Goal: Task Accomplishment & Management: Manage account settings

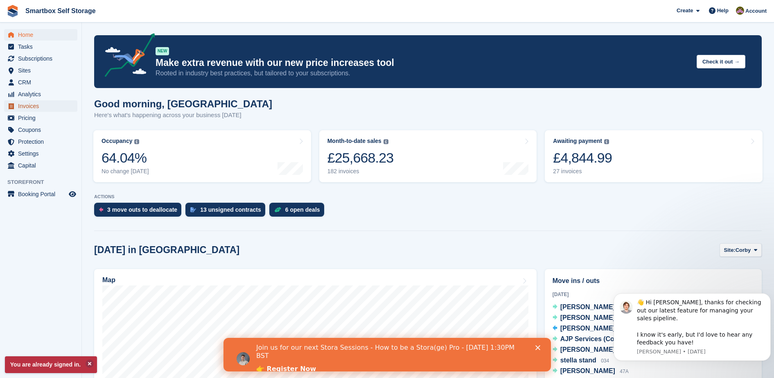
click at [48, 106] on span "Invoices" at bounding box center [42, 105] width 49 height 11
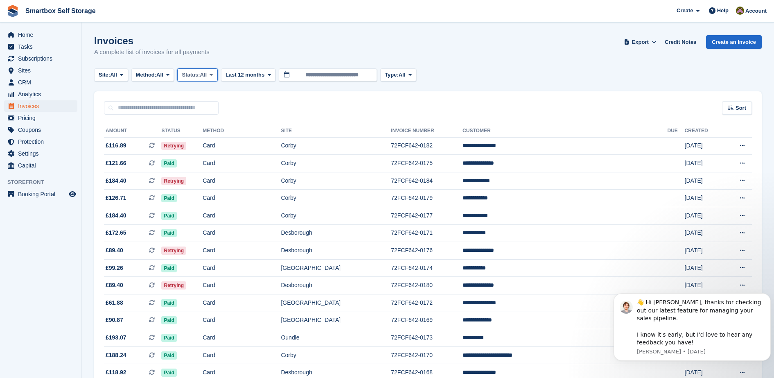
click at [207, 76] on span "All" at bounding box center [203, 75] width 7 height 8
click at [204, 141] on link "Open" at bounding box center [216, 138] width 71 height 15
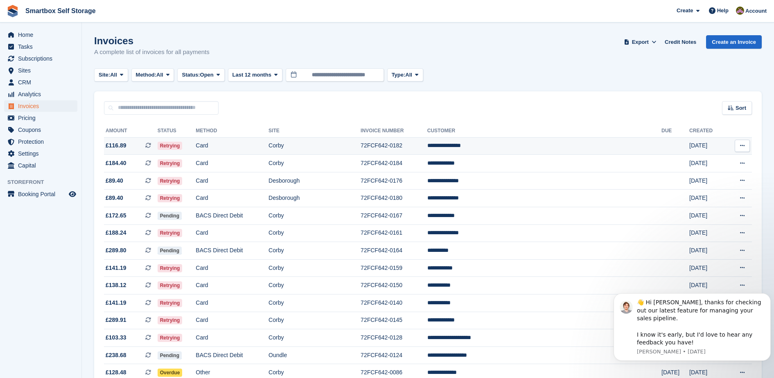
click at [184, 151] on td "Retrying" at bounding box center [177, 146] width 38 height 18
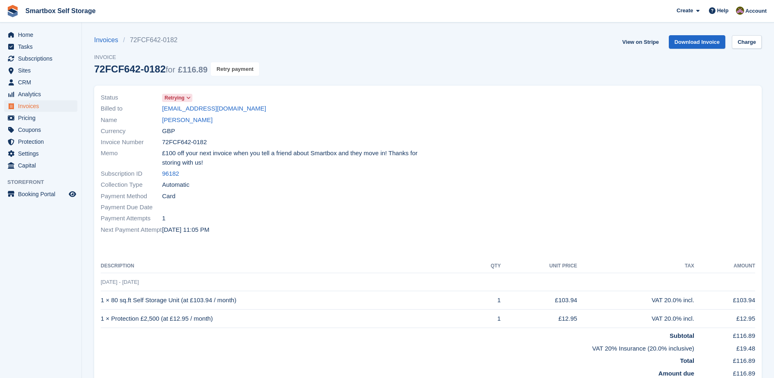
click at [241, 69] on button "Retry payment" at bounding box center [235, 69] width 48 height 14
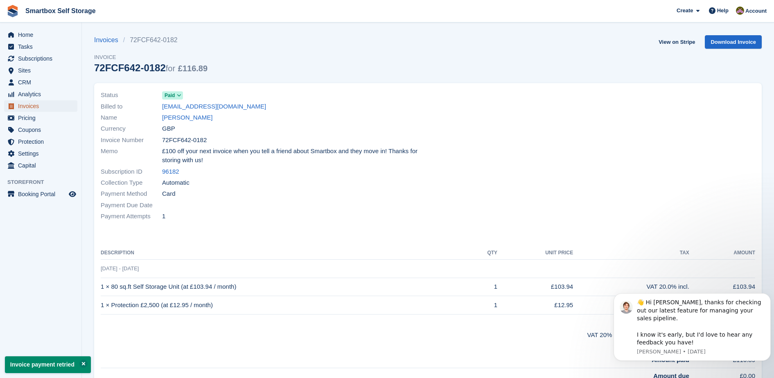
click at [18, 102] on span "Invoices" at bounding box center [42, 105] width 49 height 11
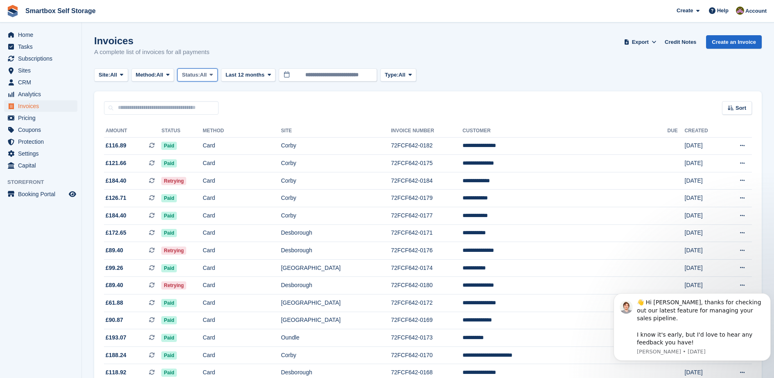
click at [194, 74] on span "Status:" at bounding box center [191, 75] width 18 height 8
click at [209, 136] on link "Open" at bounding box center [216, 138] width 71 height 15
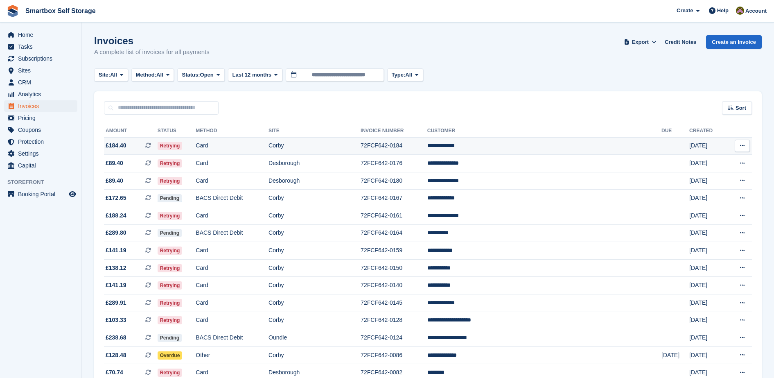
click at [196, 144] on td "Retrying" at bounding box center [177, 146] width 38 height 18
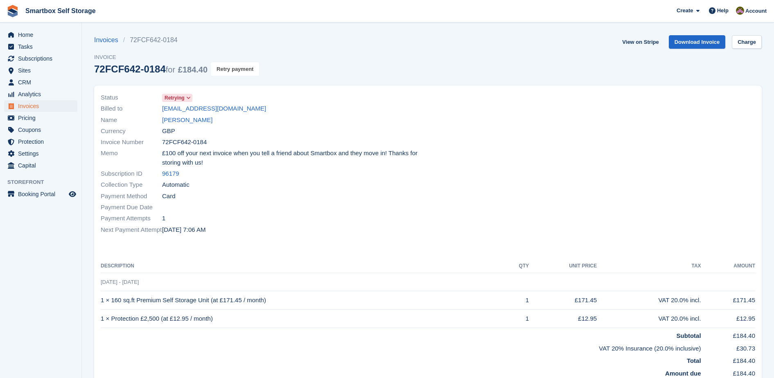
click at [257, 72] on button "Retry payment" at bounding box center [235, 69] width 48 height 14
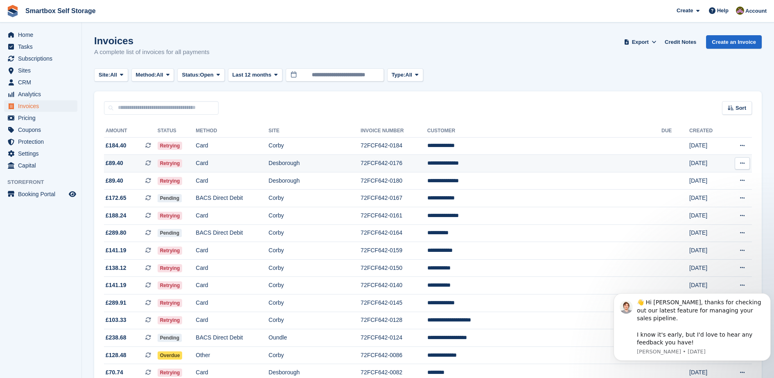
click at [182, 161] on span "Retrying" at bounding box center [170, 163] width 25 height 8
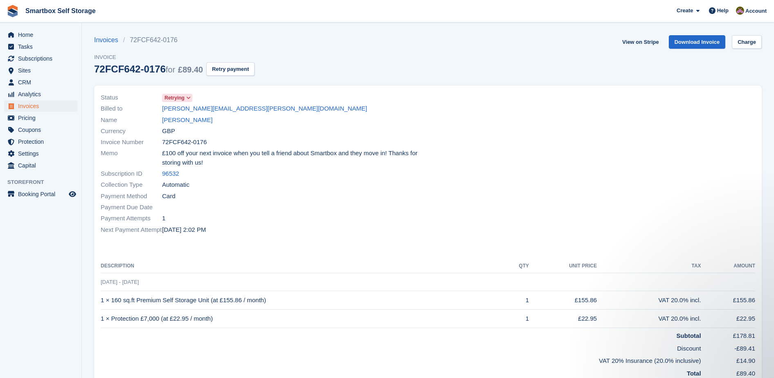
click at [234, 77] on div "Invoices 72FCF642-0176 Invoice 72FCF642-0176 for £89.40 Retry payment" at bounding box center [174, 60] width 160 height 50
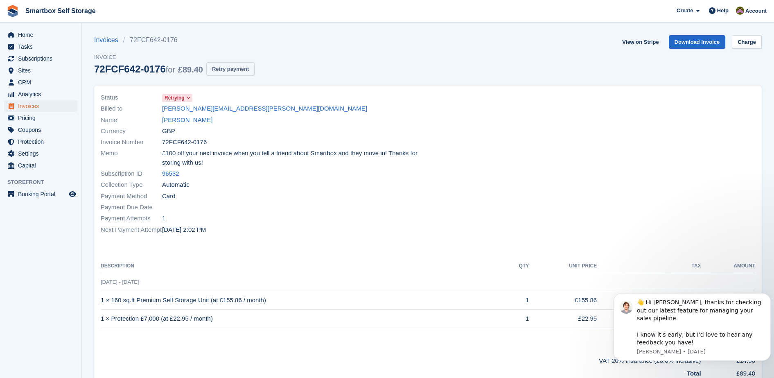
click at [233, 72] on button "Retry payment" at bounding box center [230, 69] width 48 height 14
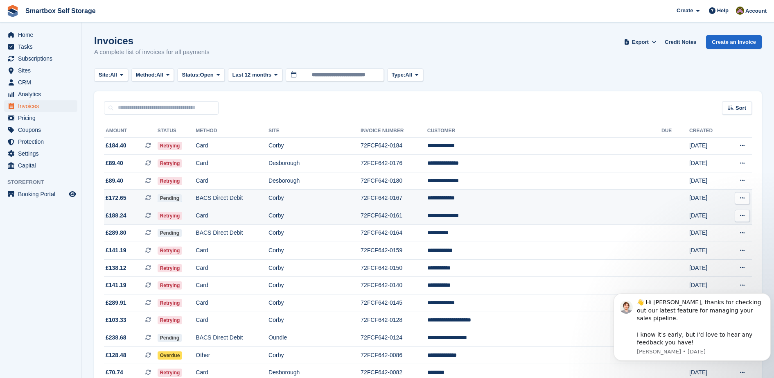
click at [196, 213] on td "Retrying" at bounding box center [177, 216] width 38 height 18
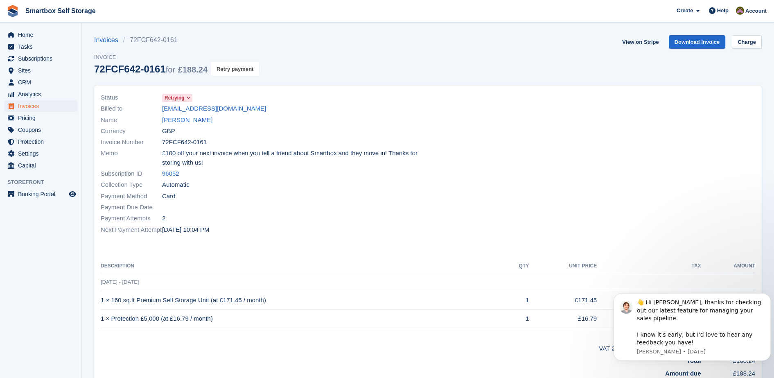
click at [227, 68] on button "Retry payment" at bounding box center [235, 69] width 48 height 14
click at [747, 43] on link "Charge" at bounding box center [747, 42] width 30 height 14
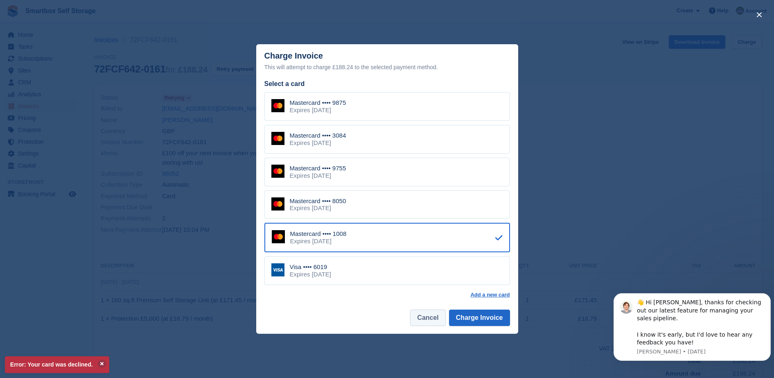
click at [435, 316] on button "Cancel" at bounding box center [427, 317] width 35 height 16
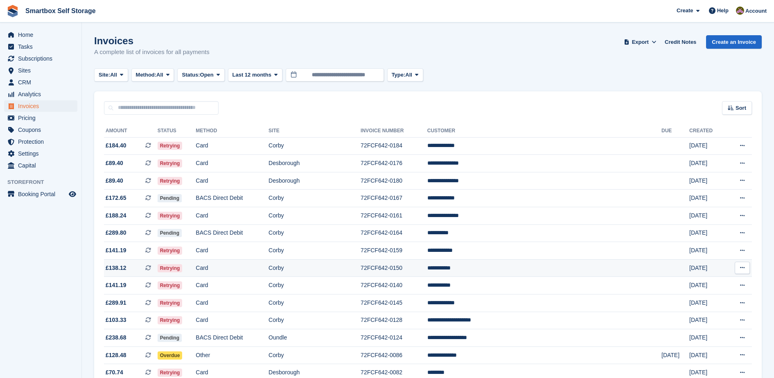
click at [196, 266] on td "Retrying" at bounding box center [177, 268] width 38 height 18
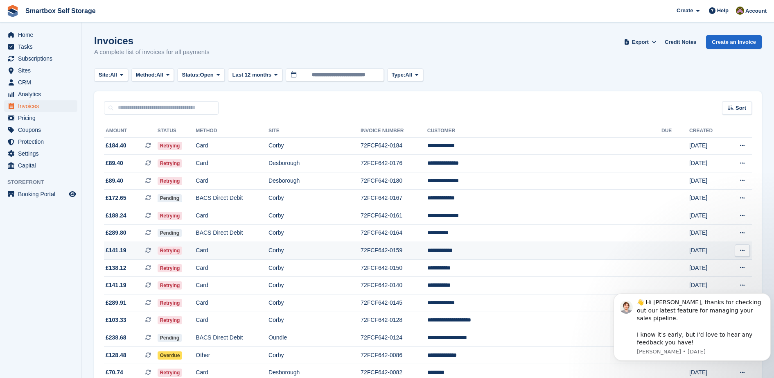
click at [182, 250] on span "Retrying" at bounding box center [170, 250] width 25 height 8
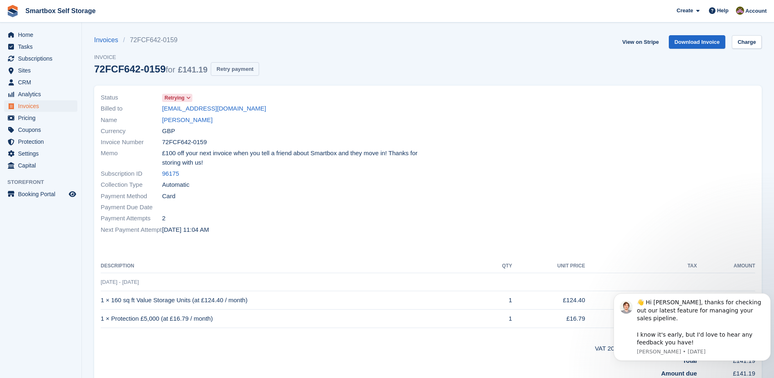
click at [232, 67] on button "Retry payment" at bounding box center [235, 69] width 48 height 14
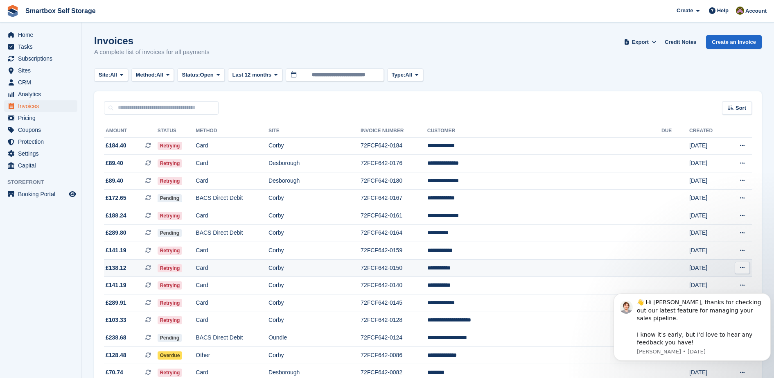
click at [158, 273] on td "£138.12 This is a recurring subscription invoice." at bounding box center [131, 268] width 54 height 18
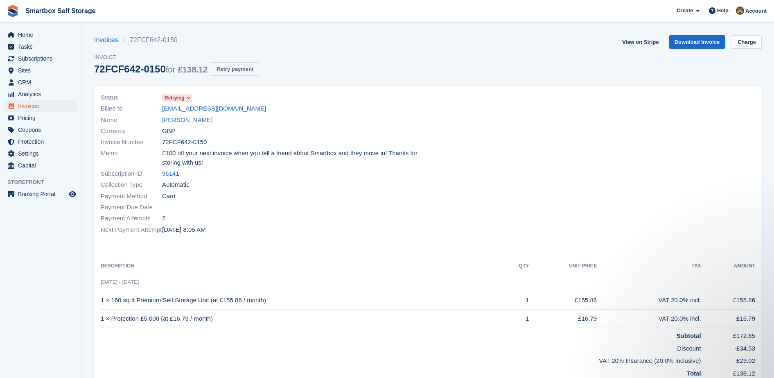
click at [236, 71] on button "Retry payment" at bounding box center [235, 69] width 48 height 14
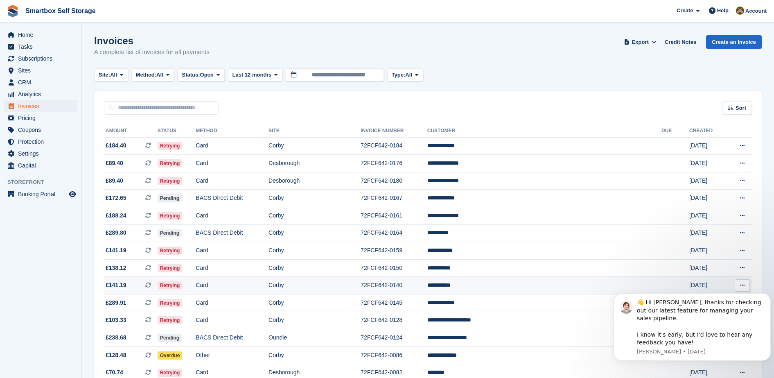
click at [260, 284] on td "Card" at bounding box center [232, 286] width 73 height 18
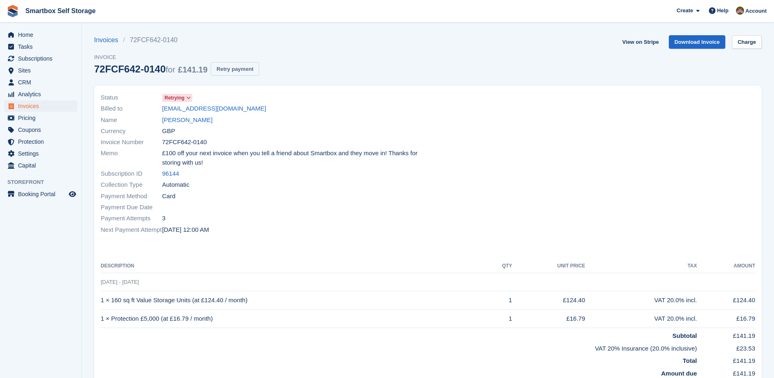
click at [233, 68] on button "Retry payment" at bounding box center [235, 69] width 48 height 14
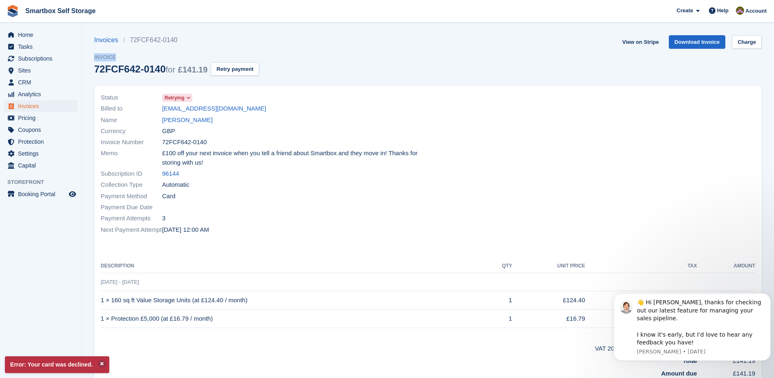
drag, startPoint x: 439, startPoint y: 52, endPoint x: 16, endPoint y: -38, distance: 432.2
click at [16, 0] on html "Smartbox Self Storage Create Subscription Invoice Contact Deal Discount Page He…" at bounding box center [387, 189] width 774 height 378
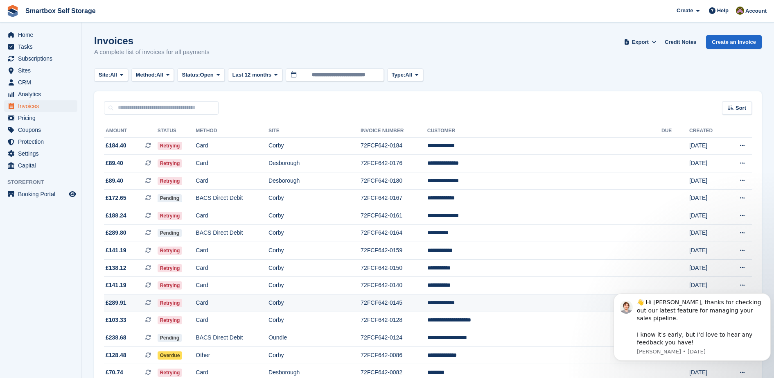
click at [196, 300] on td "Retrying" at bounding box center [177, 303] width 38 height 18
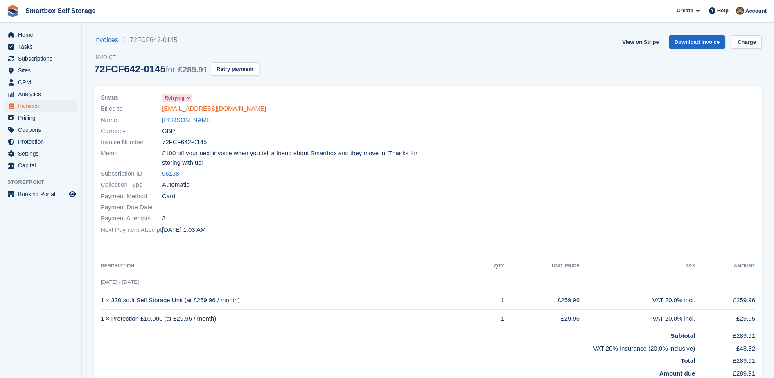
click at [246, 107] on link "[EMAIL_ADDRESS][DOMAIN_NAME]" at bounding box center [214, 108] width 104 height 9
click at [241, 72] on button "Retry payment" at bounding box center [235, 69] width 48 height 14
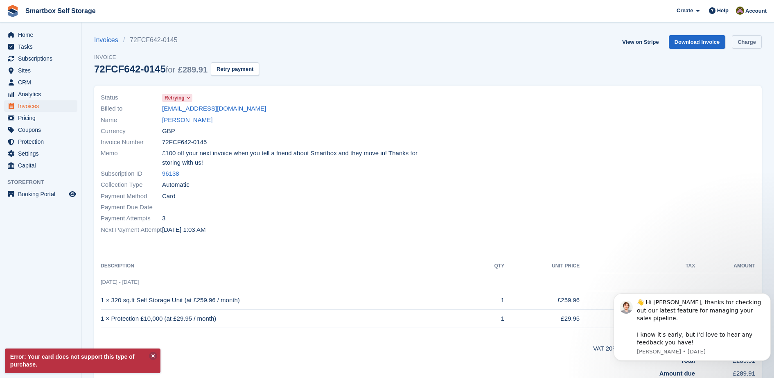
click at [737, 42] on link "Charge" at bounding box center [747, 42] width 30 height 14
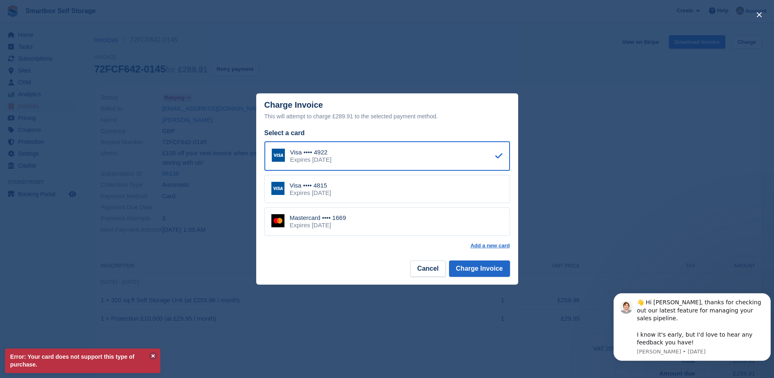
click at [409, 186] on div "Visa •••• 4815 Expires July 2027" at bounding box center [386, 189] width 245 height 29
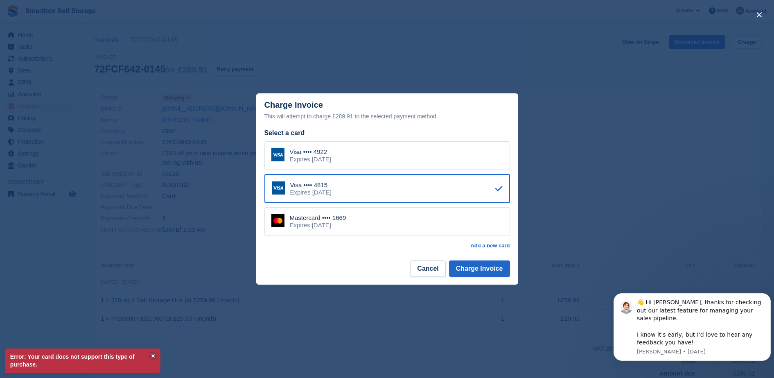
click at [397, 227] on div "Mastercard •••• 1669 Expires December 2029" at bounding box center [386, 221] width 245 height 29
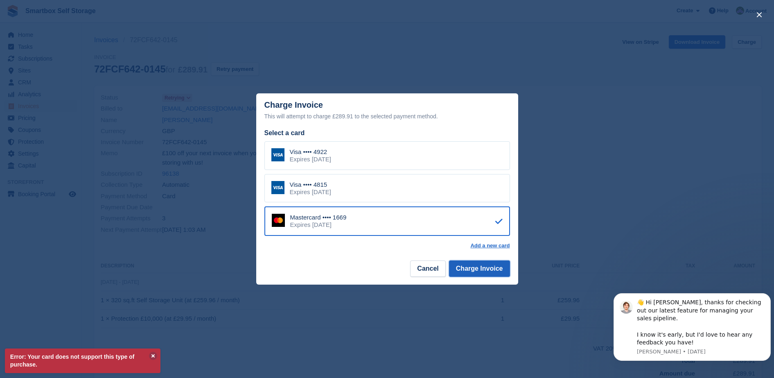
click at [464, 270] on button "Charge Invoice" at bounding box center [479, 268] width 61 height 16
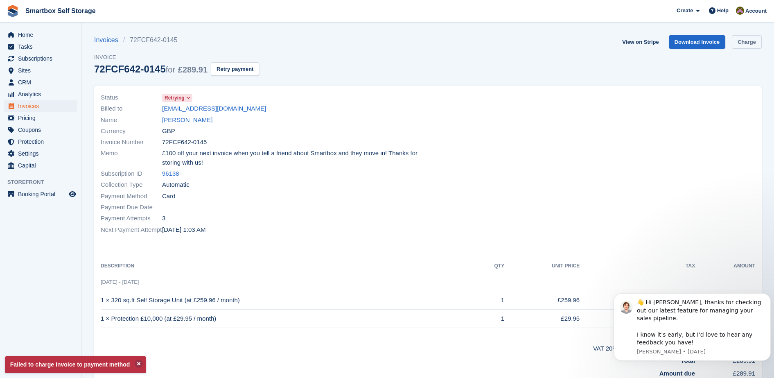
click at [748, 39] on link "Charge" at bounding box center [747, 42] width 30 height 14
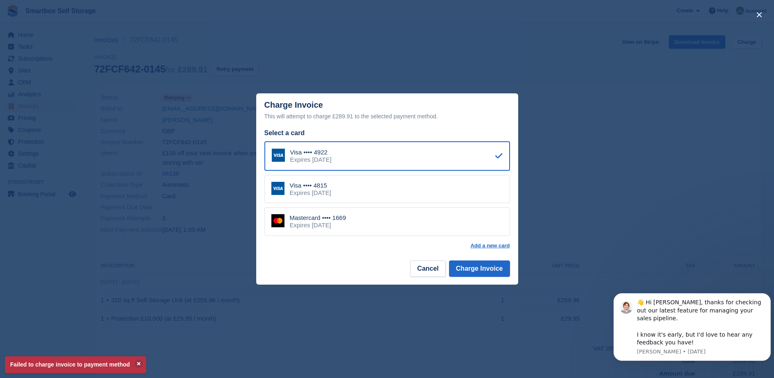
click at [399, 191] on div "Visa •••• 4815 Expires July 2027" at bounding box center [386, 189] width 245 height 29
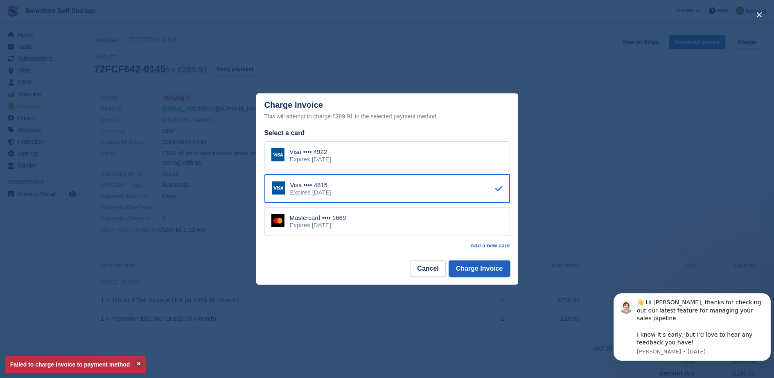
click at [460, 272] on button "Charge Invoice" at bounding box center [479, 268] width 61 height 16
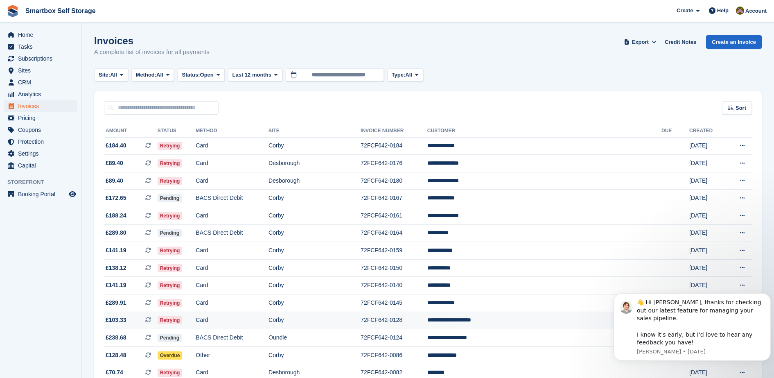
click at [196, 324] on td "Retrying" at bounding box center [177, 320] width 38 height 18
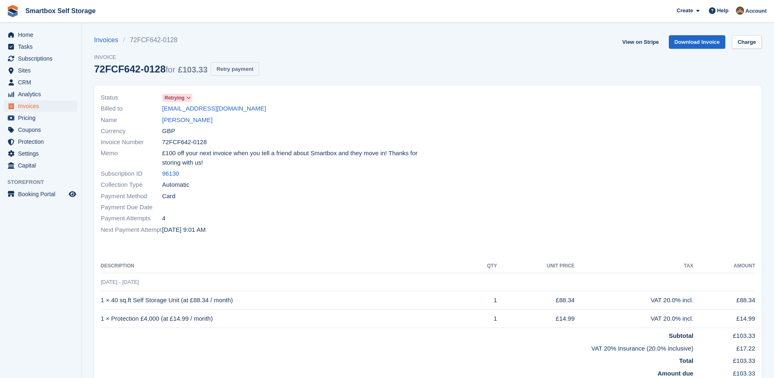
click at [240, 69] on button "Retry payment" at bounding box center [235, 69] width 48 height 14
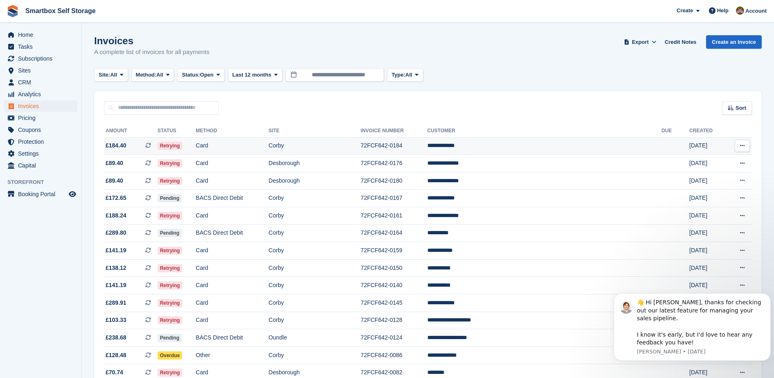
click at [268, 144] on td "Card" at bounding box center [232, 146] width 73 height 18
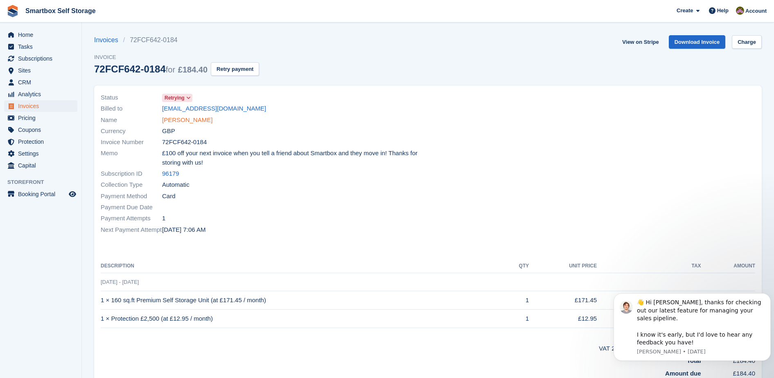
click at [177, 117] on link "[PERSON_NAME]" at bounding box center [187, 119] width 50 height 9
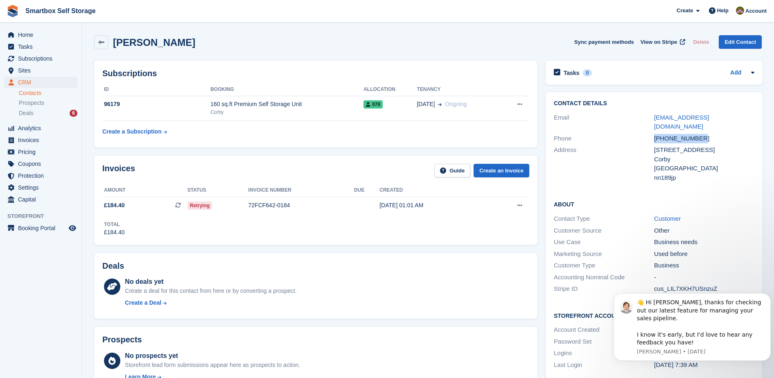
drag, startPoint x: 707, startPoint y: 128, endPoint x: 622, endPoint y: 133, distance: 85.2
click at [622, 133] on div "Phone +447966221594" at bounding box center [654, 139] width 200 height 12
copy div "+447966221594"
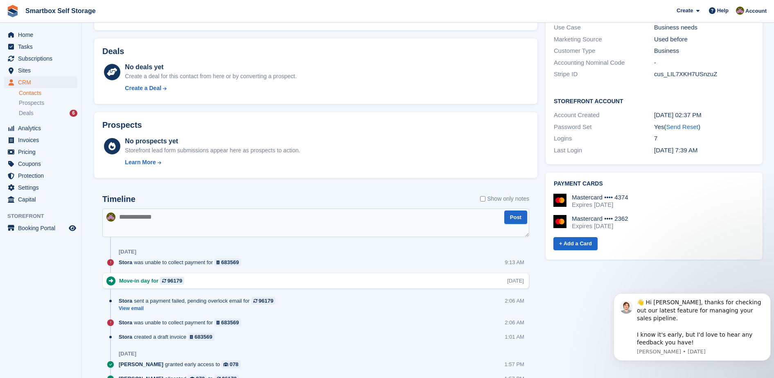
scroll to position [215, 0]
click at [434, 215] on textarea at bounding box center [315, 221] width 427 height 29
type textarea "*******"
click at [378, 44] on div "Deals No deals yet Create a deal for this contact from here or by converting a …" at bounding box center [315, 71] width 443 height 66
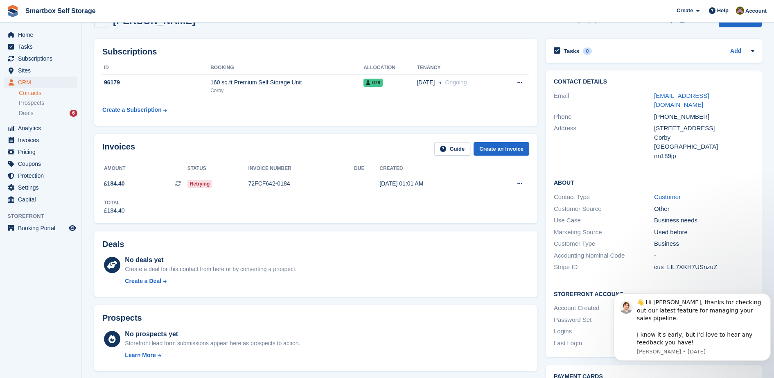
scroll to position [20, 0]
click at [50, 310] on aside "Home Tasks Subscriptions Subscriptions Subscriptions Contracts Price increases …" at bounding box center [40, 191] width 81 height 337
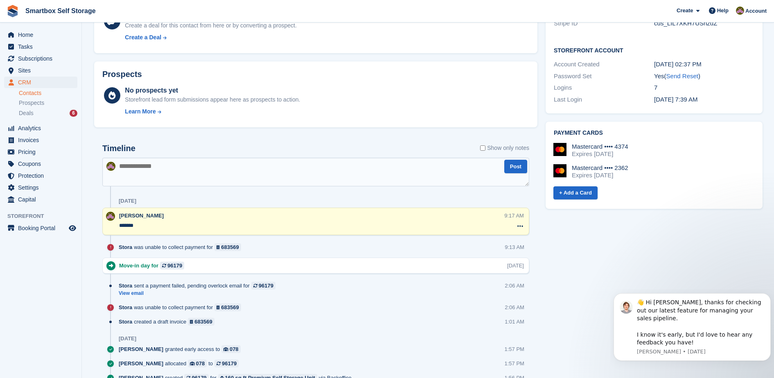
scroll to position [0, 0]
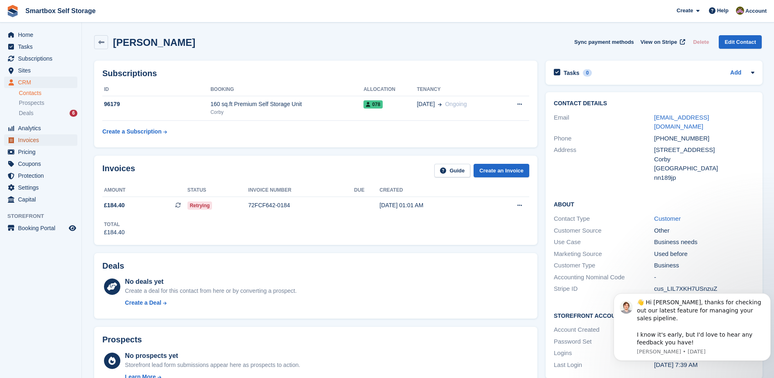
click at [29, 141] on span "Invoices" at bounding box center [42, 139] width 49 height 11
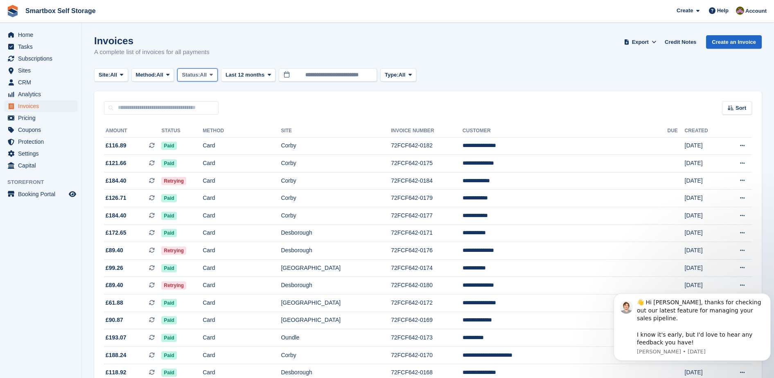
click at [207, 73] on span "All" at bounding box center [203, 75] width 7 height 8
click at [205, 141] on link "Open" at bounding box center [216, 138] width 71 height 15
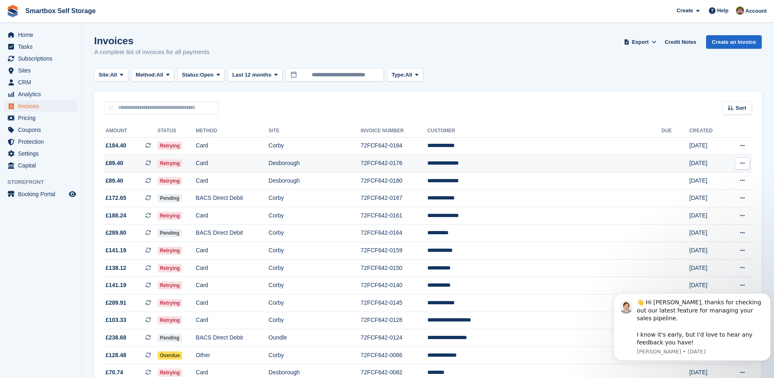
click at [196, 163] on td "Retrying" at bounding box center [177, 164] width 38 height 18
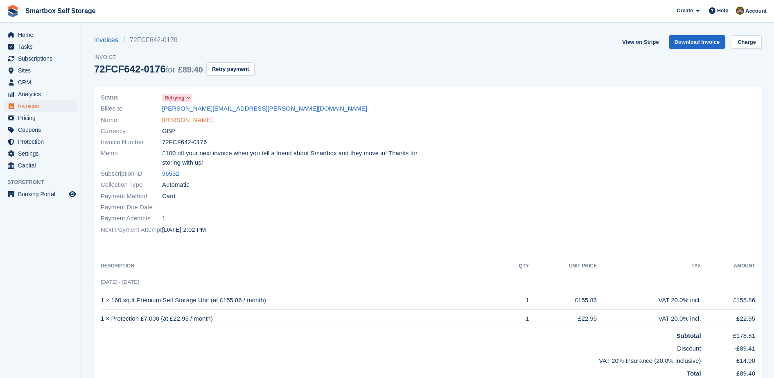
click at [192, 118] on link "[PERSON_NAME]" at bounding box center [187, 119] width 50 height 9
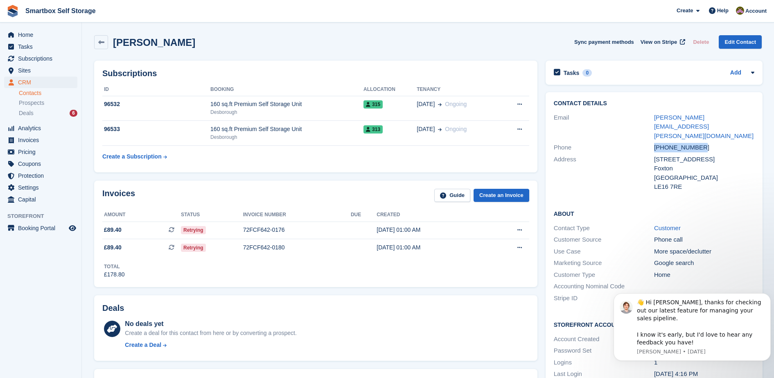
drag, startPoint x: 722, startPoint y: 131, endPoint x: 639, endPoint y: 127, distance: 83.5
click at [639, 142] on div "Phone +447515460783" at bounding box center [654, 148] width 200 height 12
copy div "+447515460783"
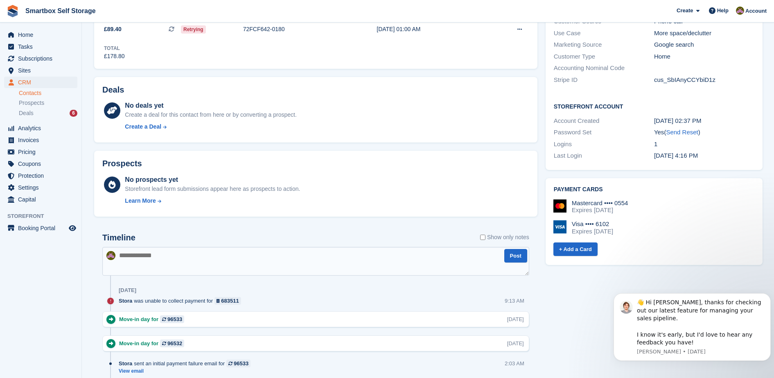
scroll to position [219, 0]
click at [336, 261] on textarea at bounding box center [315, 259] width 427 height 29
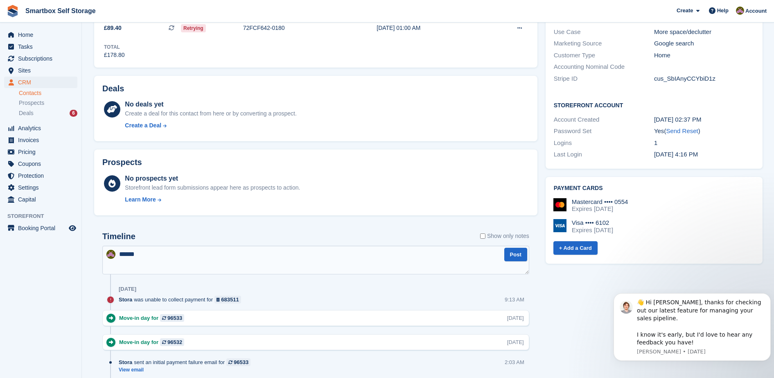
type textarea "*******"
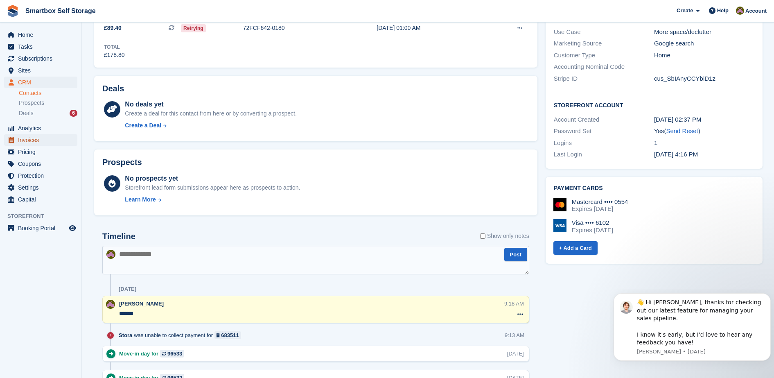
click at [35, 134] on span "Invoices" at bounding box center [42, 139] width 49 height 11
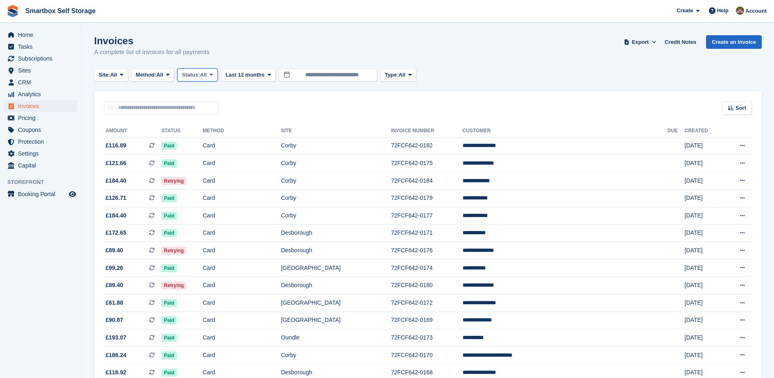
click at [213, 76] on span at bounding box center [211, 75] width 7 height 7
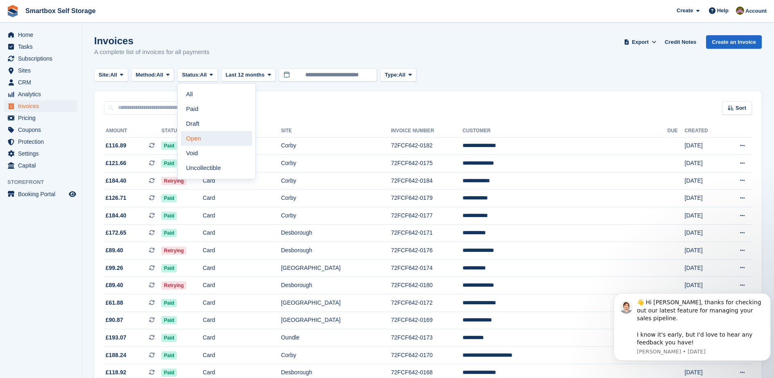
click at [214, 140] on link "Open" at bounding box center [216, 138] width 71 height 15
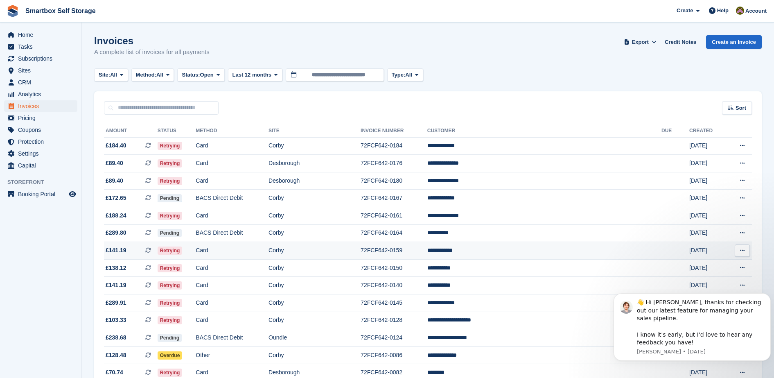
click at [268, 252] on td "Card" at bounding box center [232, 251] width 73 height 18
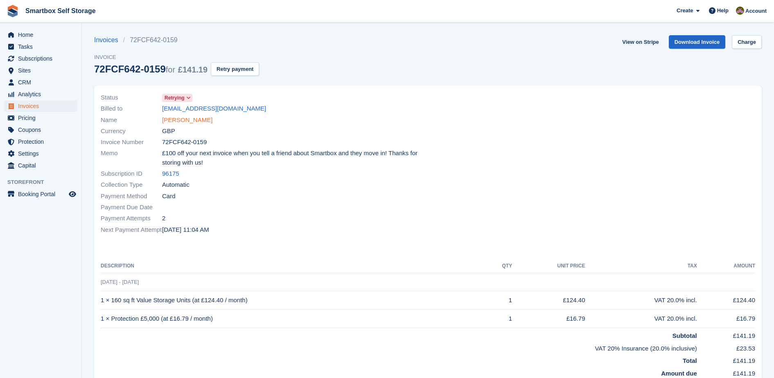
click at [187, 121] on link "Sarah Rigney" at bounding box center [187, 119] width 50 height 9
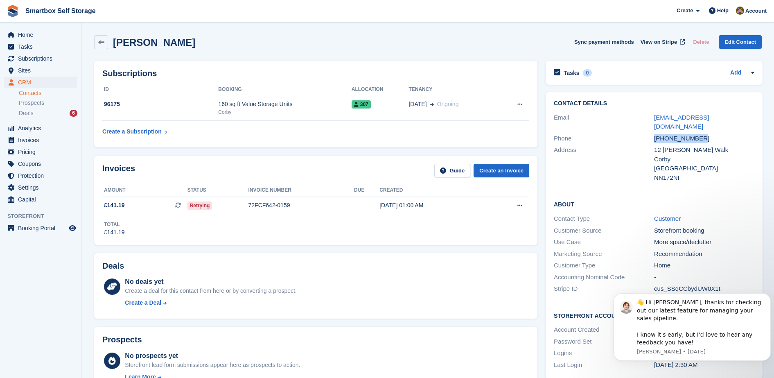
drag, startPoint x: 705, startPoint y: 128, endPoint x: 623, endPoint y: 129, distance: 82.2
click at [623, 133] on div "Phone +447427444917" at bounding box center [654, 139] width 200 height 12
copy div "+447427444917"
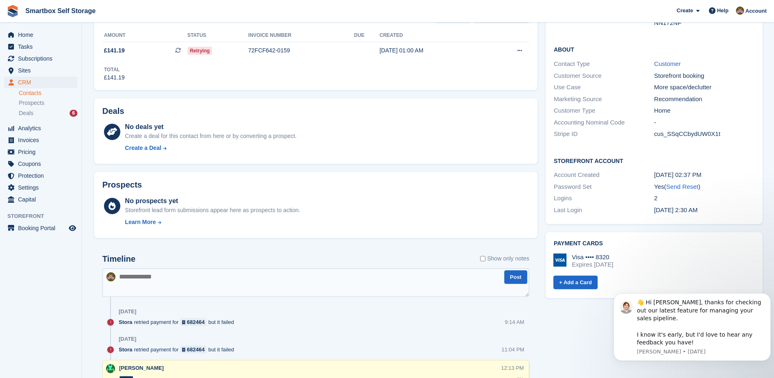
scroll to position [160, 0]
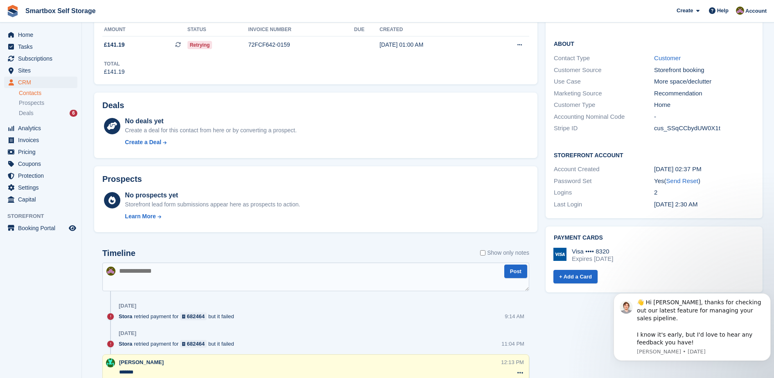
click at [303, 284] on textarea at bounding box center [315, 276] width 427 height 29
type textarea "*******"
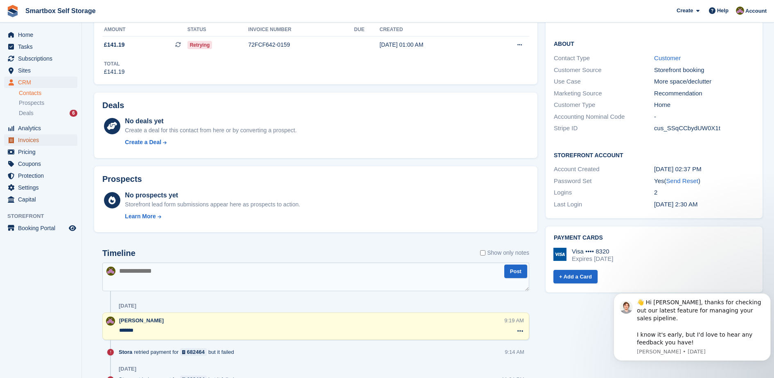
click at [39, 140] on span "Invoices" at bounding box center [42, 139] width 49 height 11
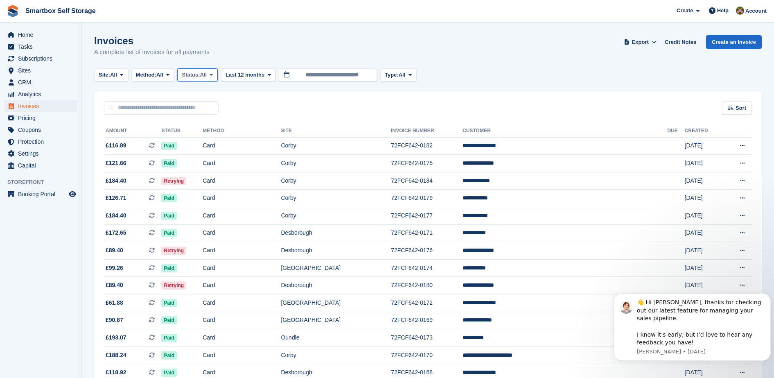
click at [206, 74] on span "All" at bounding box center [203, 75] width 7 height 8
click at [220, 140] on link "Open" at bounding box center [216, 138] width 71 height 15
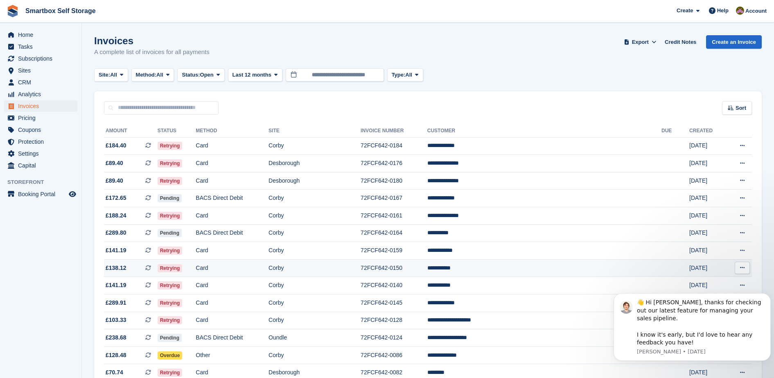
click at [253, 270] on td "Card" at bounding box center [232, 268] width 73 height 18
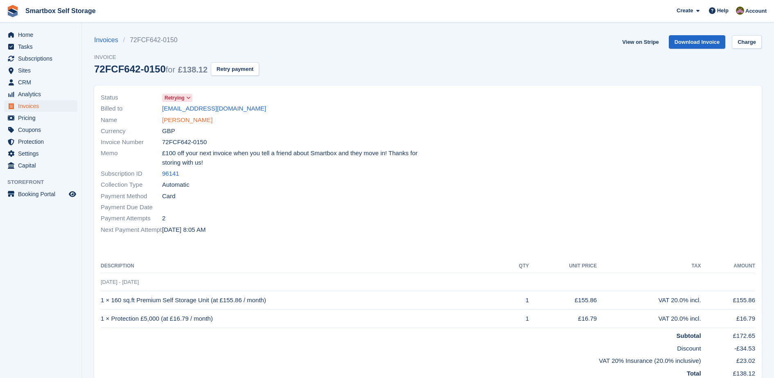
click at [189, 118] on link "[PERSON_NAME]" at bounding box center [187, 119] width 50 height 9
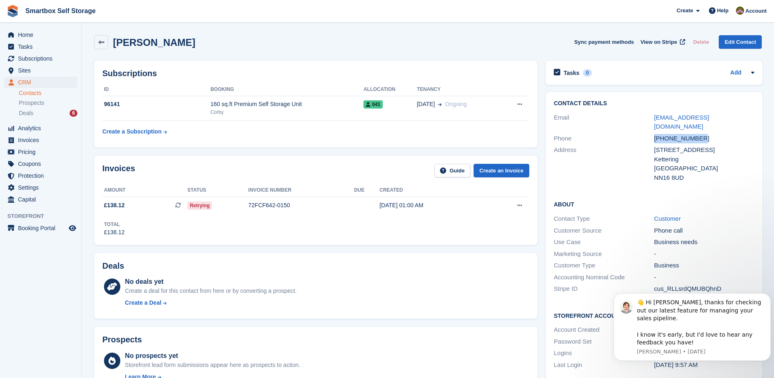
drag, startPoint x: 714, startPoint y: 125, endPoint x: 646, endPoint y: 133, distance: 68.4
click at [646, 133] on div "Phone [PHONE_NUMBER]" at bounding box center [654, 139] width 200 height 12
copy div "[PHONE_NUMBER]"
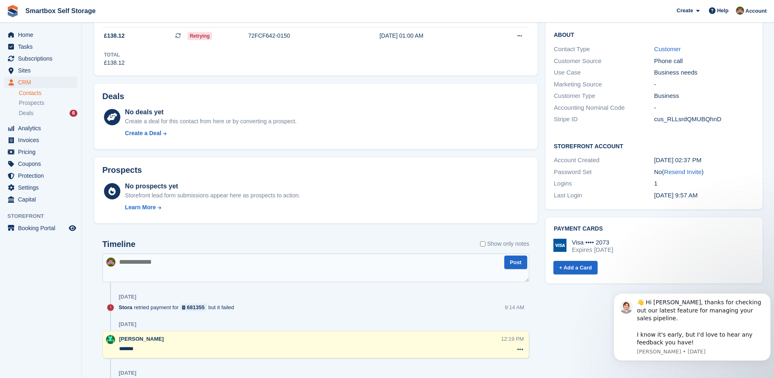
scroll to position [249, 0]
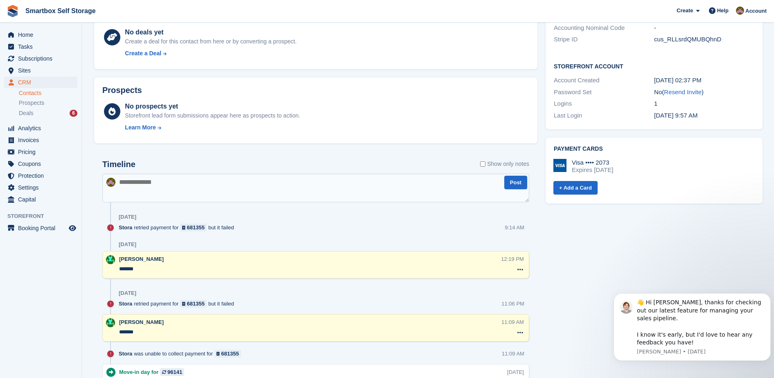
click at [387, 181] on textarea at bounding box center [315, 187] width 427 height 29
click at [387, 181] on textarea "*" at bounding box center [315, 187] width 427 height 29
type textarea "*******"
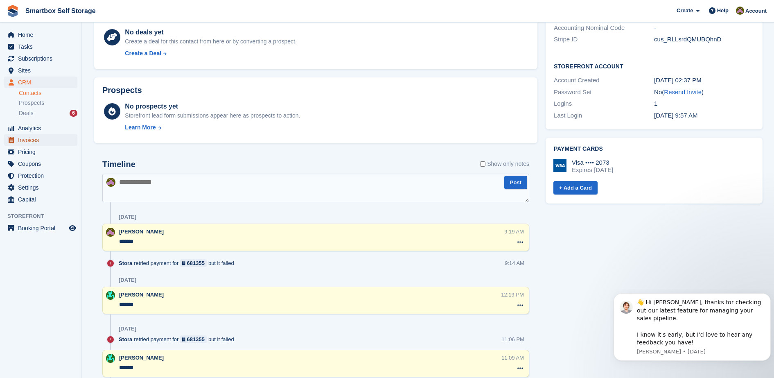
click at [24, 136] on span "Invoices" at bounding box center [42, 139] width 49 height 11
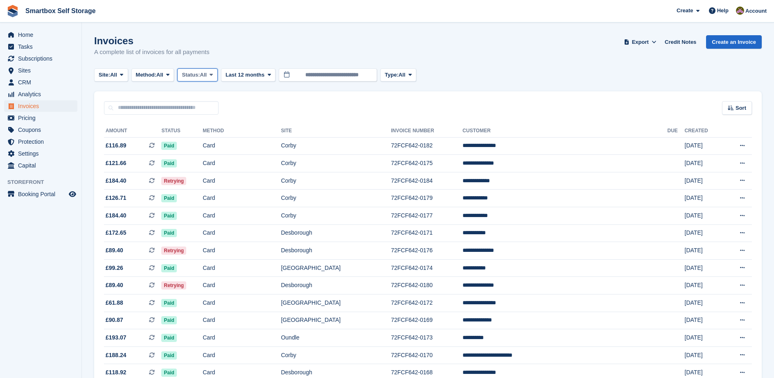
click at [200, 74] on span "Status:" at bounding box center [191, 75] width 18 height 8
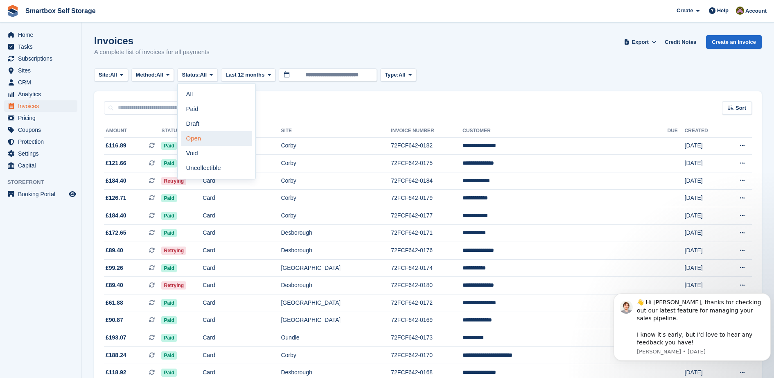
click at [209, 137] on link "Open" at bounding box center [216, 138] width 71 height 15
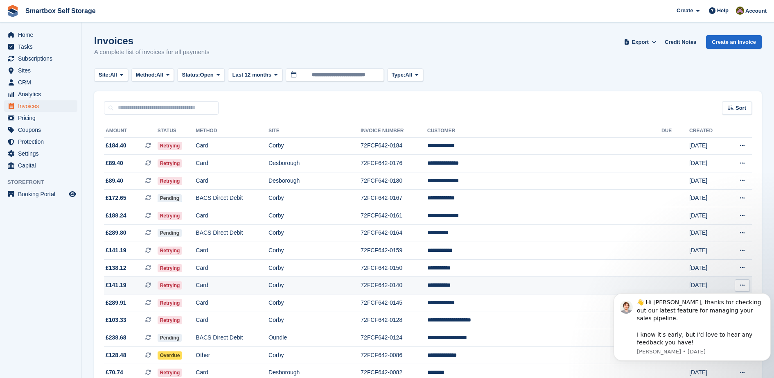
click at [268, 289] on td "Card" at bounding box center [232, 286] width 73 height 18
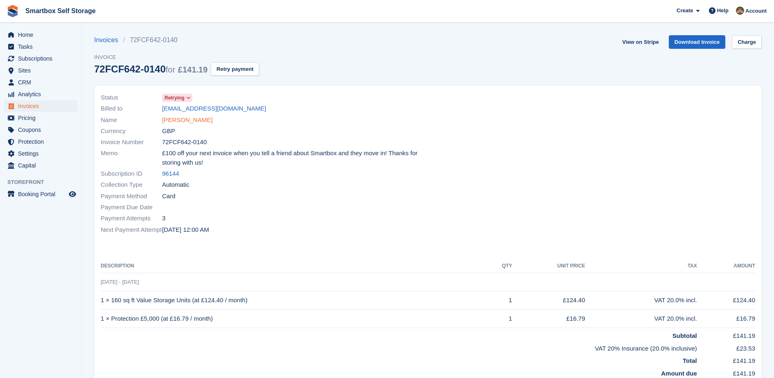
click at [168, 122] on link "[PERSON_NAME]" at bounding box center [187, 119] width 50 height 9
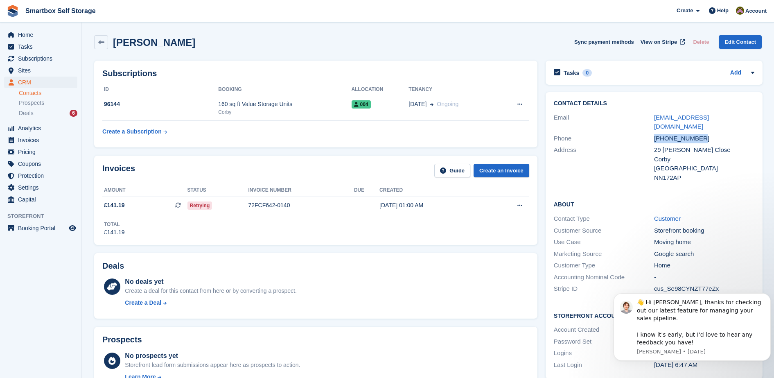
drag, startPoint x: 710, startPoint y: 128, endPoint x: 634, endPoint y: 130, distance: 75.7
click at [634, 133] on div "Phone +447852587001" at bounding box center [654, 139] width 200 height 12
copy div "+447852587001"
click at [25, 140] on span "Invoices" at bounding box center [42, 139] width 49 height 11
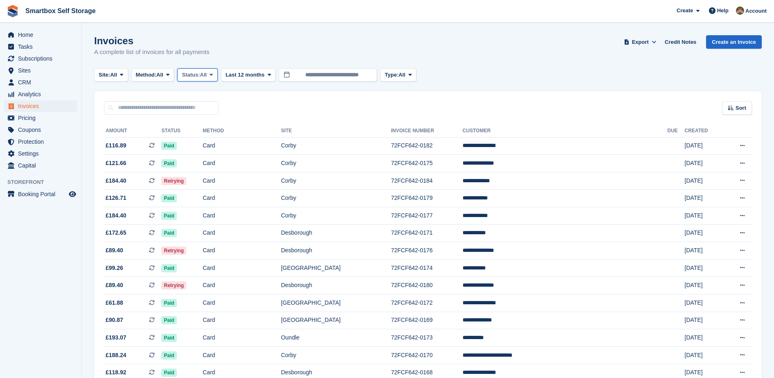
click at [198, 78] on span "Status:" at bounding box center [191, 75] width 18 height 8
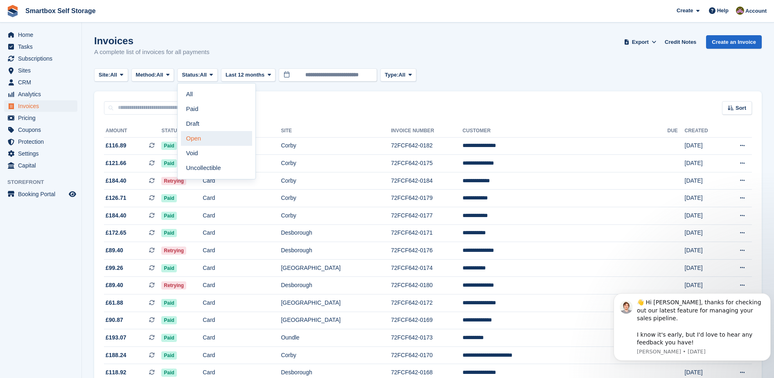
click at [211, 143] on link "Open" at bounding box center [216, 138] width 71 height 15
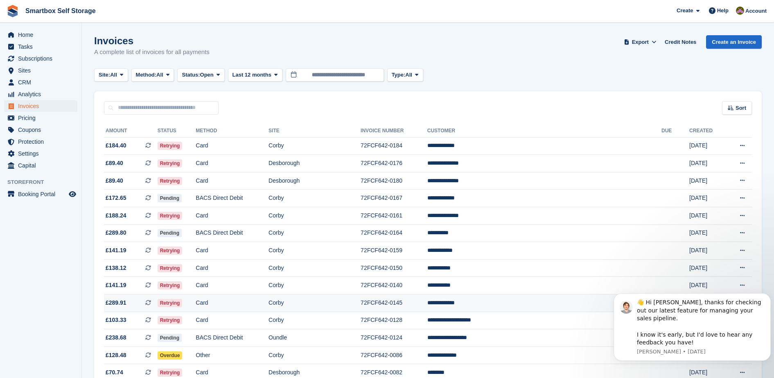
click at [268, 305] on td "Card" at bounding box center [232, 303] width 73 height 18
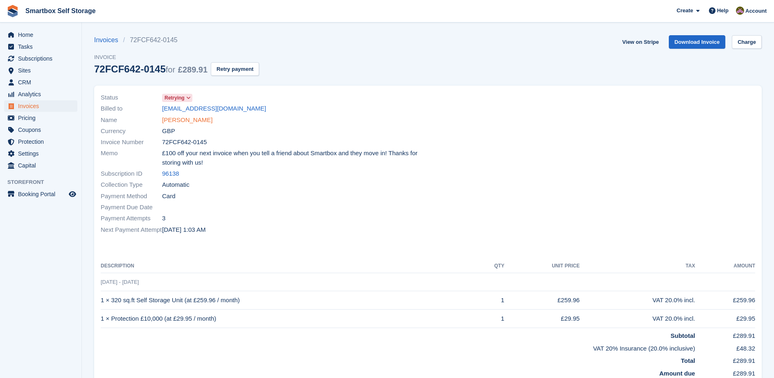
click at [183, 118] on link "[PERSON_NAME]" at bounding box center [187, 119] width 50 height 9
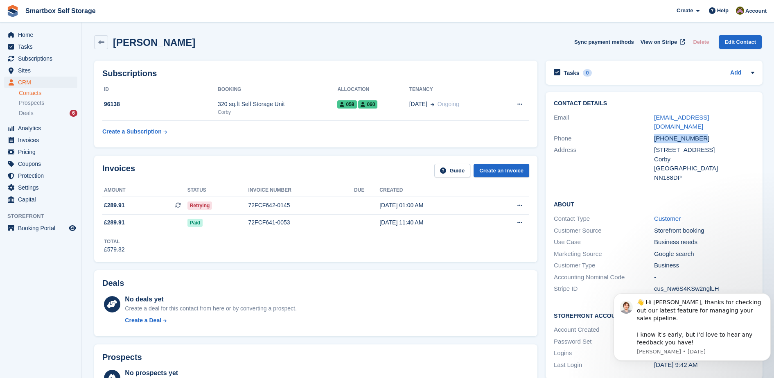
drag, startPoint x: 712, startPoint y: 126, endPoint x: 624, endPoint y: 131, distance: 87.7
click at [624, 133] on div "Phone [PHONE_NUMBER]" at bounding box center [654, 139] width 200 height 12
copy div "[PHONE_NUMBER]"
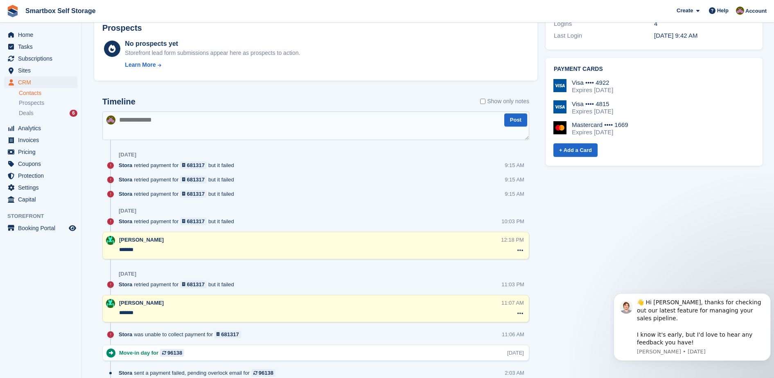
scroll to position [331, 0]
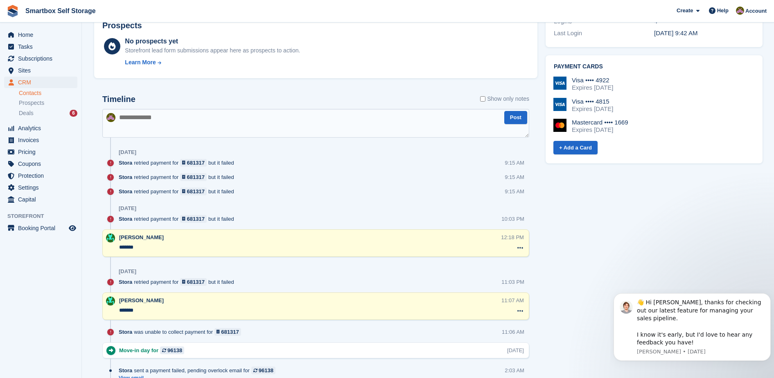
click at [358, 124] on textarea at bounding box center [315, 123] width 427 height 29
type textarea "*******"
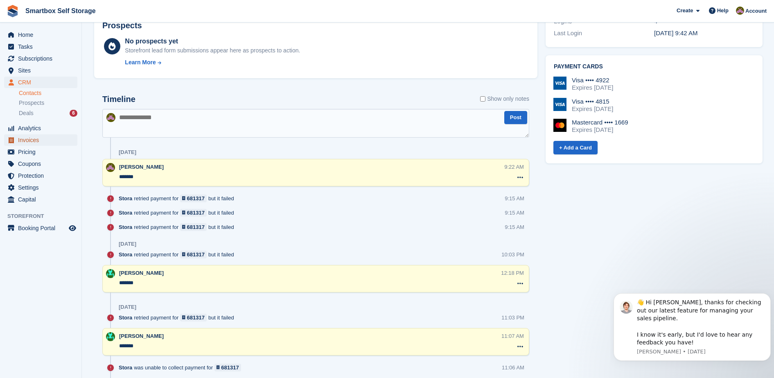
click at [48, 139] on span "Invoices" at bounding box center [42, 139] width 49 height 11
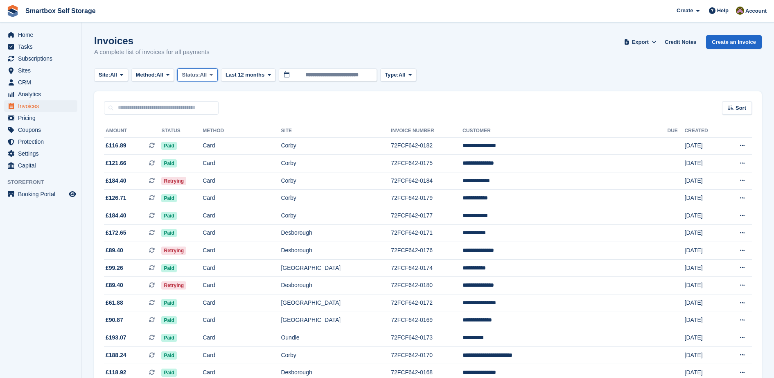
click at [196, 73] on span "Status:" at bounding box center [191, 75] width 18 height 8
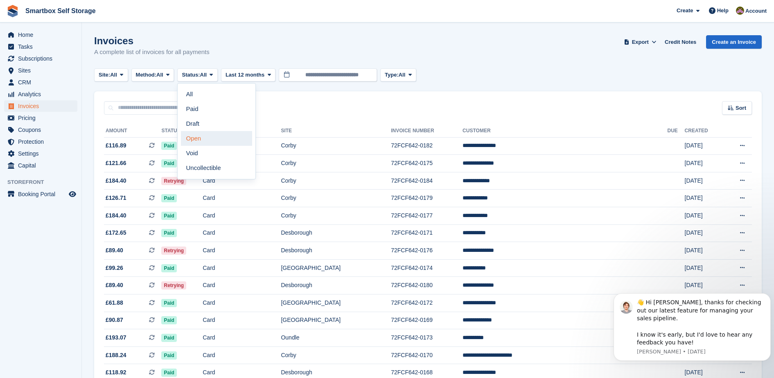
click at [200, 140] on link "Open" at bounding box center [216, 138] width 71 height 15
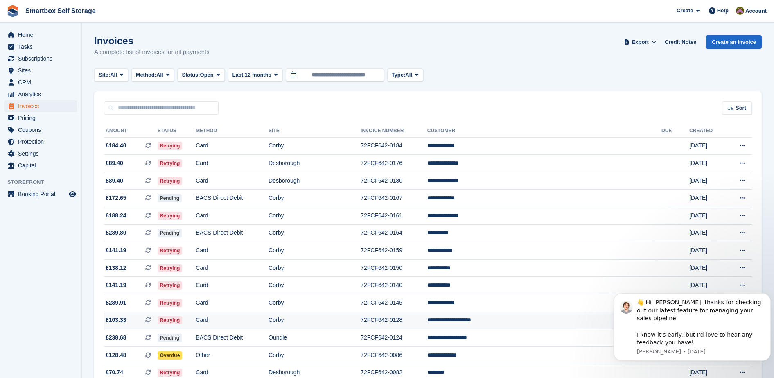
click at [256, 318] on td "Card" at bounding box center [232, 320] width 73 height 18
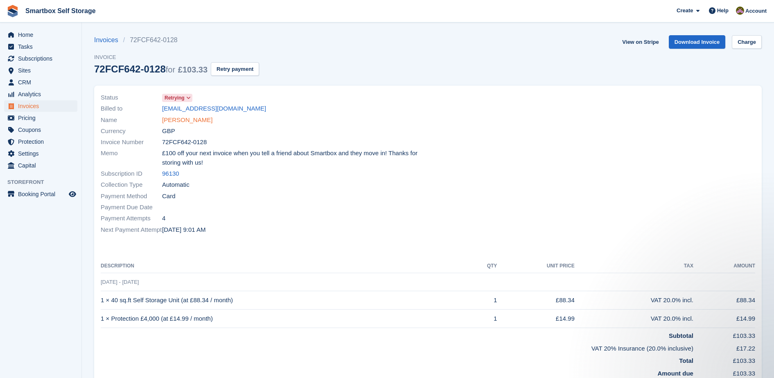
click at [205, 122] on link "MR ROBERT TOMASZEWSKI" at bounding box center [187, 119] width 50 height 9
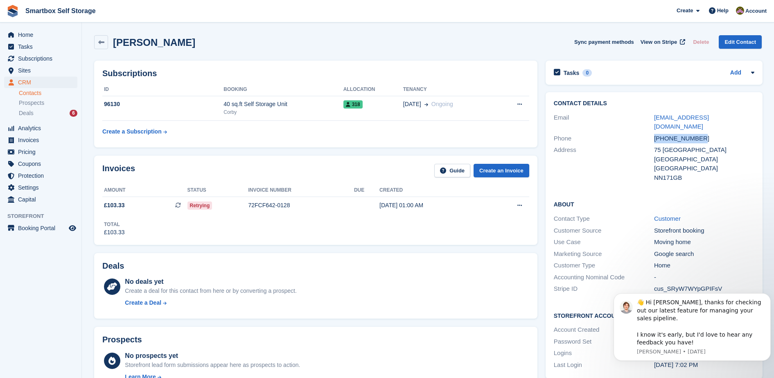
drag, startPoint x: 712, startPoint y: 125, endPoint x: 632, endPoint y: 129, distance: 79.9
click at [632, 133] on div "Phone +447517486446" at bounding box center [654, 139] width 200 height 12
copy div "+447517486446"
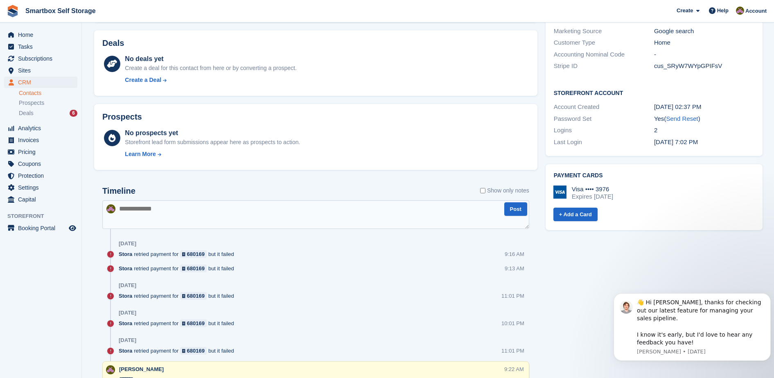
scroll to position [225, 0]
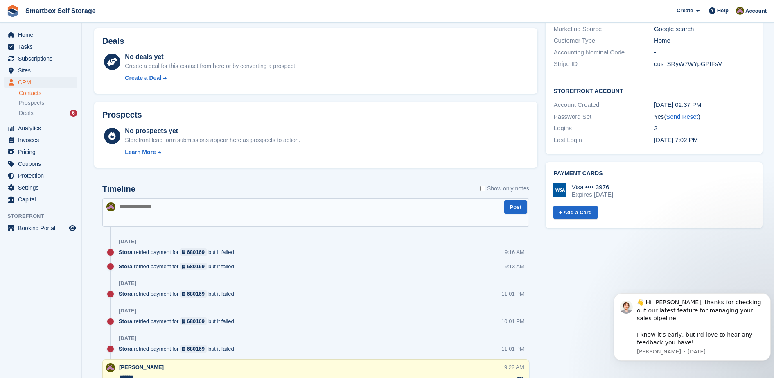
click at [476, 217] on textarea at bounding box center [315, 212] width 427 height 29
type textarea "*******"
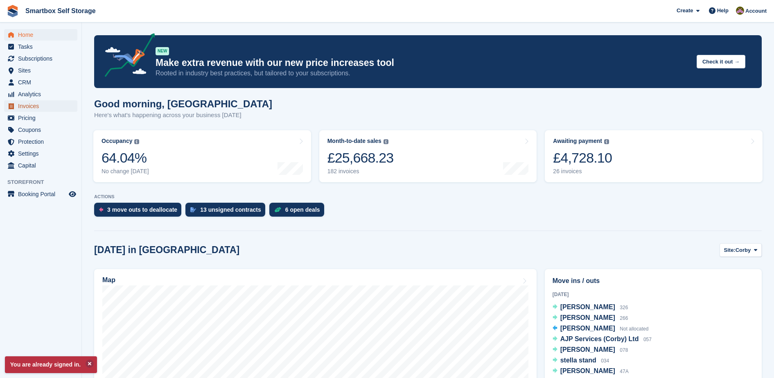
click at [50, 109] on span "Invoices" at bounding box center [42, 105] width 49 height 11
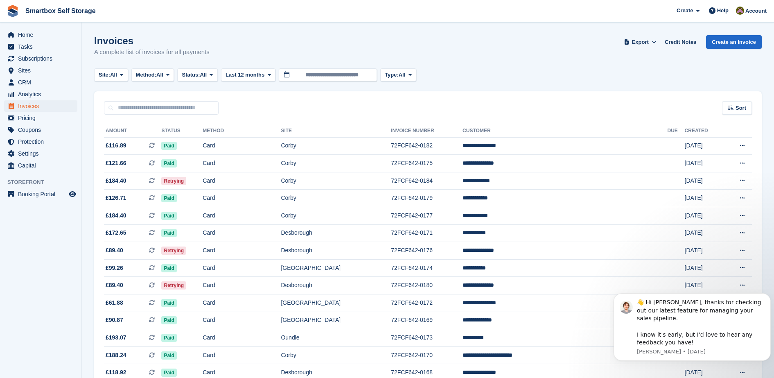
click at [226, 54] on div "Invoices A complete list of invoices for all payments Export Export Invoices Ex…" at bounding box center [427, 51] width 667 height 32
click at [200, 78] on span "Status:" at bounding box center [191, 75] width 18 height 8
click at [205, 141] on link "Open" at bounding box center [216, 138] width 71 height 15
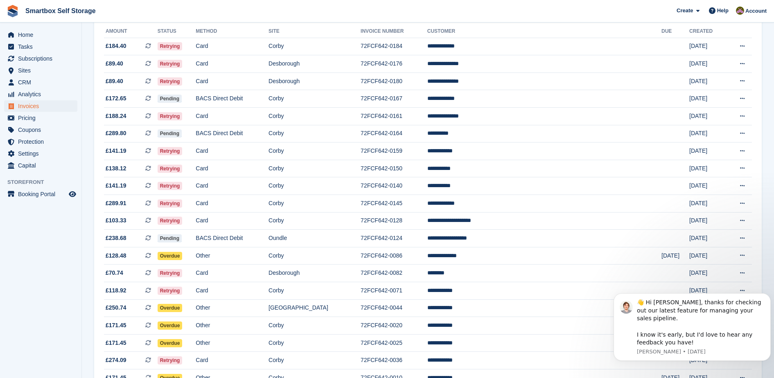
scroll to position [100, 0]
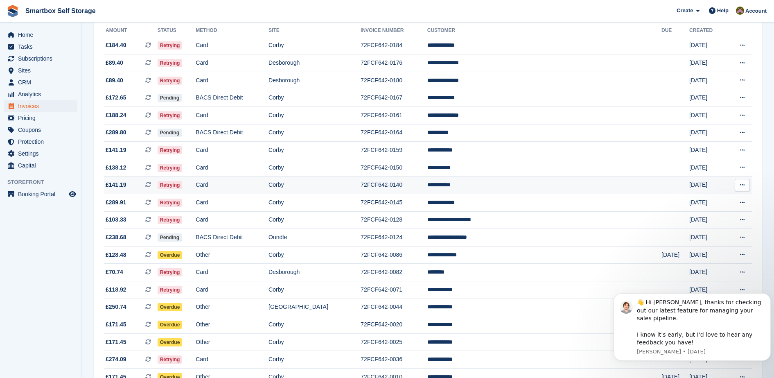
click at [412, 188] on td "72FCF642-0140" at bounding box center [393, 185] width 67 height 18
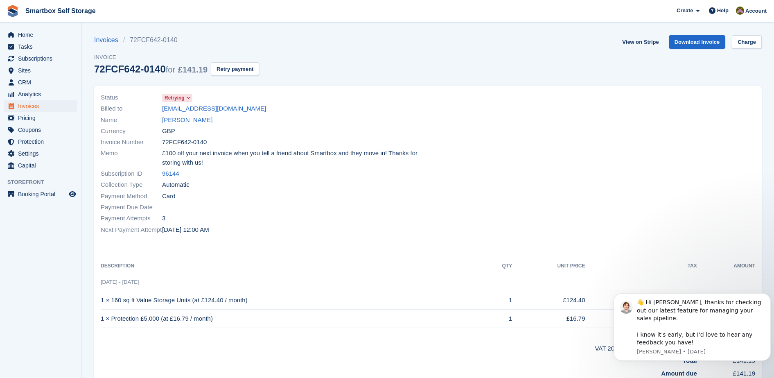
click at [174, 114] on div "Name Craig Frost" at bounding box center [262, 119] width 322 height 11
click at [177, 122] on link "Craig Frost" at bounding box center [187, 119] width 50 height 9
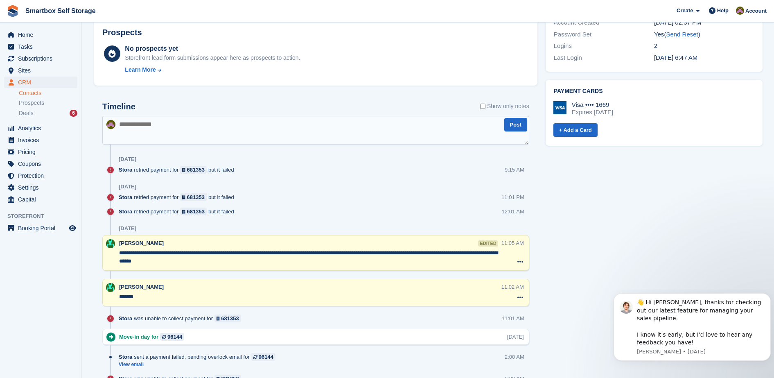
scroll to position [308, 0]
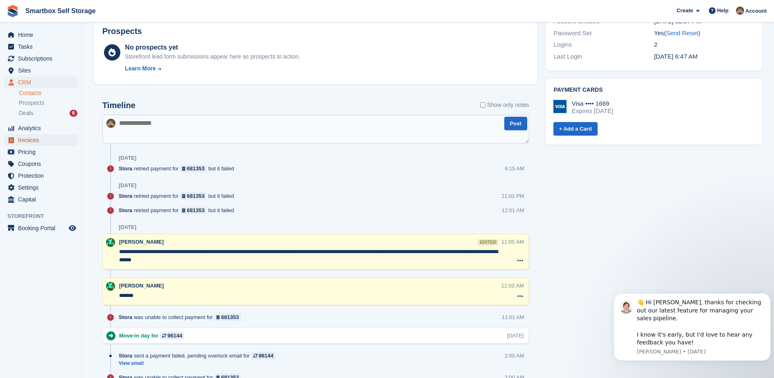
click at [21, 141] on span "Invoices" at bounding box center [42, 139] width 49 height 11
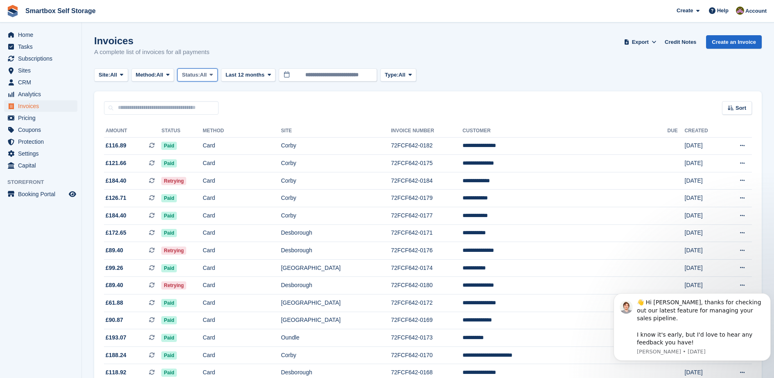
click at [198, 75] on span "Status:" at bounding box center [191, 75] width 18 height 8
click at [207, 144] on link "Open" at bounding box center [216, 138] width 71 height 15
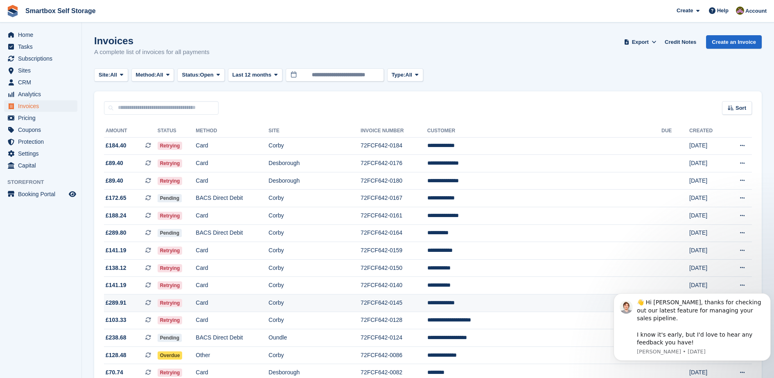
click at [360, 305] on td "Corby" at bounding box center [314, 303] width 92 height 18
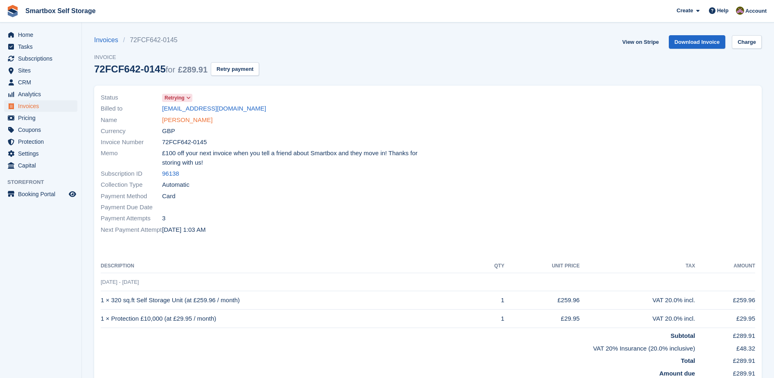
click at [182, 119] on link "[PERSON_NAME]" at bounding box center [187, 119] width 50 height 9
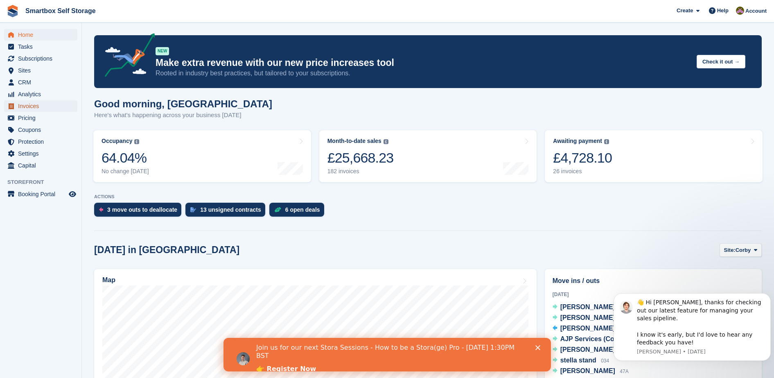
click at [39, 104] on span "Invoices" at bounding box center [42, 105] width 49 height 11
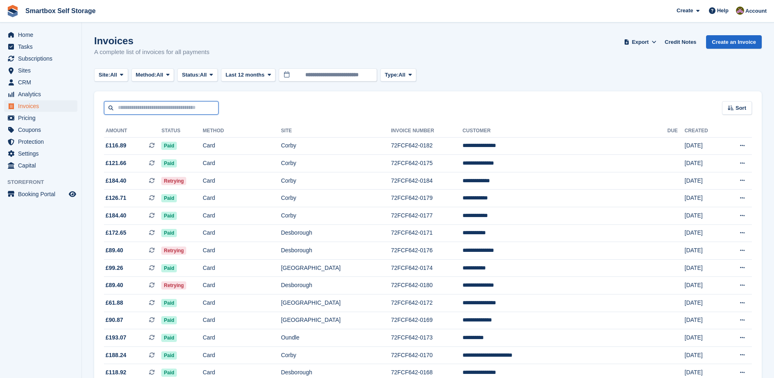
click at [126, 108] on input "text" at bounding box center [161, 108] width 115 height 14
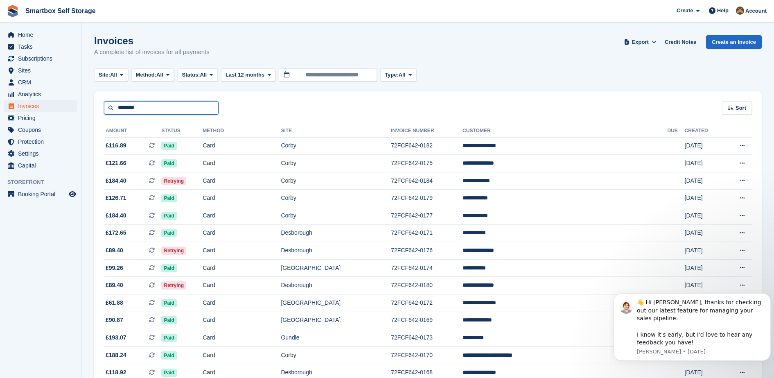
type input "*******"
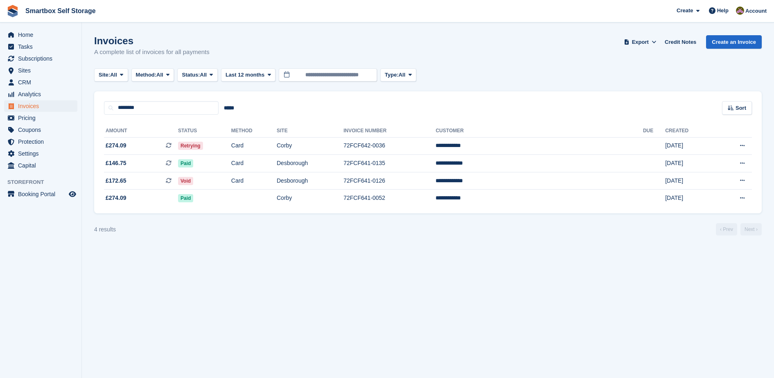
click at [231, 129] on th "Status" at bounding box center [204, 130] width 53 height 13
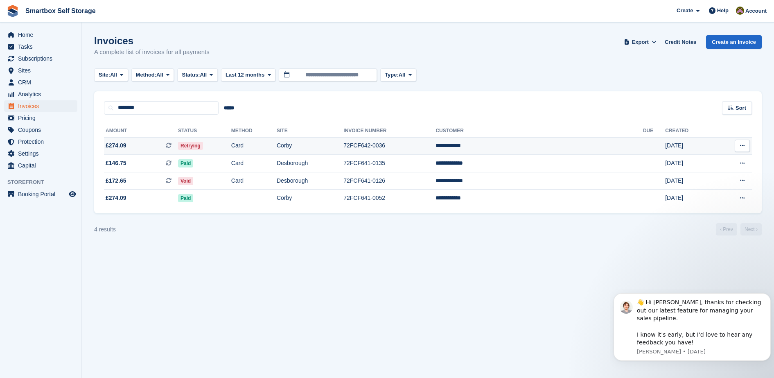
click at [231, 145] on td "Retrying" at bounding box center [204, 146] width 53 height 18
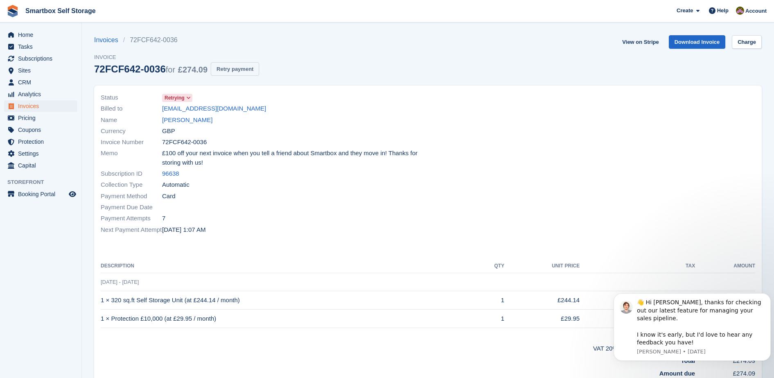
click at [230, 70] on button "Retry payment" at bounding box center [235, 69] width 48 height 14
click at [181, 121] on link "[PERSON_NAME]" at bounding box center [187, 119] width 50 height 9
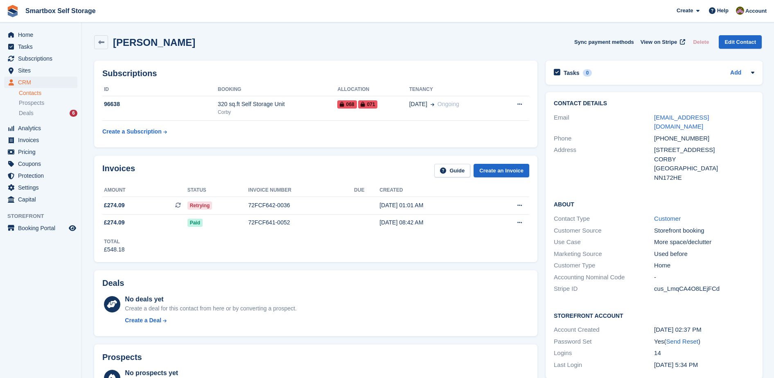
click at [342, 150] on div "Subscriptions ID Booking Allocation Tenancy 96638 320 sq.ft Self Storage Unit C…" at bounding box center [315, 103] width 451 height 95
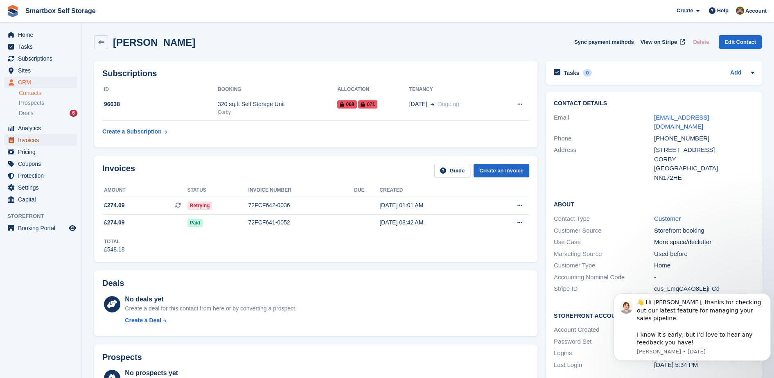
click at [31, 136] on span "Invoices" at bounding box center [42, 139] width 49 height 11
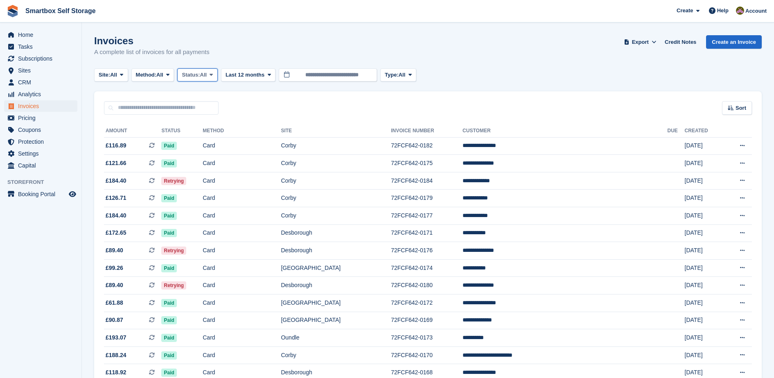
click at [200, 75] on span "Status:" at bounding box center [191, 75] width 18 height 8
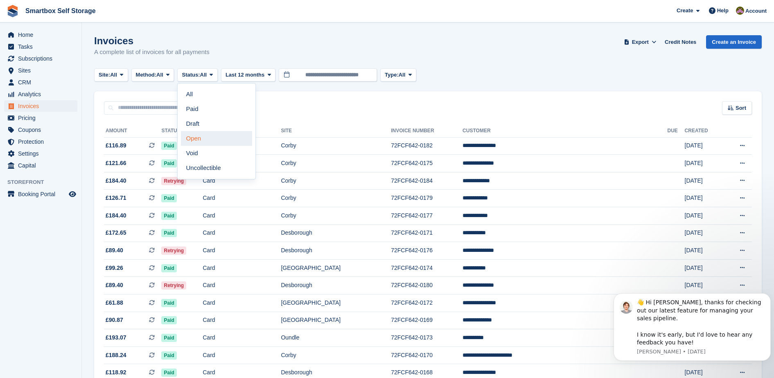
click at [215, 136] on link "Open" at bounding box center [216, 138] width 71 height 15
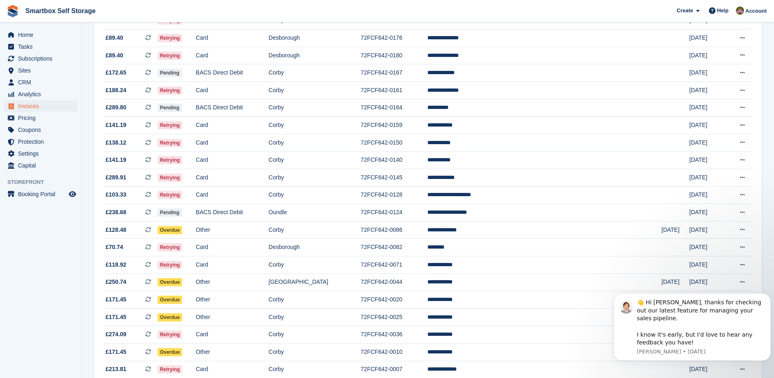
scroll to position [126, 0]
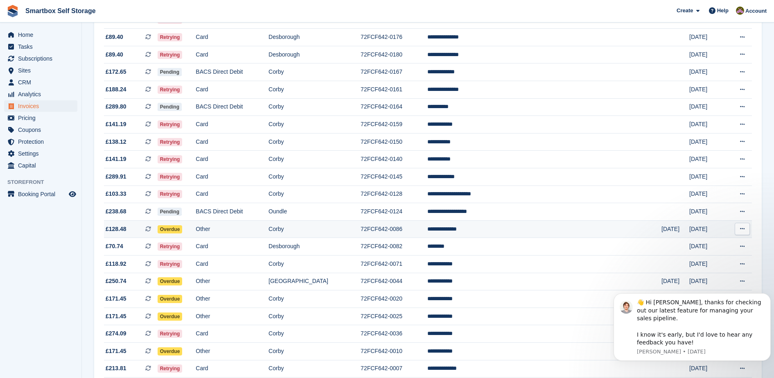
click at [268, 231] on td "Other" at bounding box center [232, 229] width 73 height 18
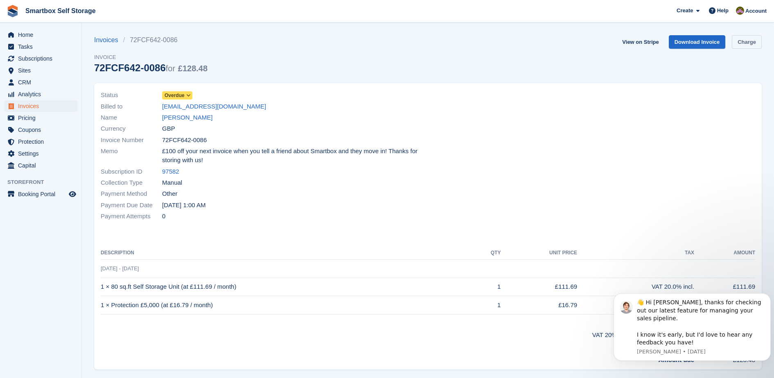
click at [750, 38] on link "Charge" at bounding box center [747, 42] width 30 height 14
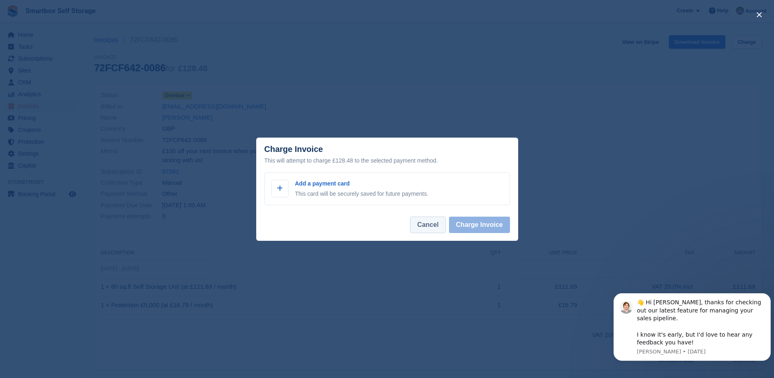
click at [437, 230] on button "Cancel" at bounding box center [427, 224] width 35 height 16
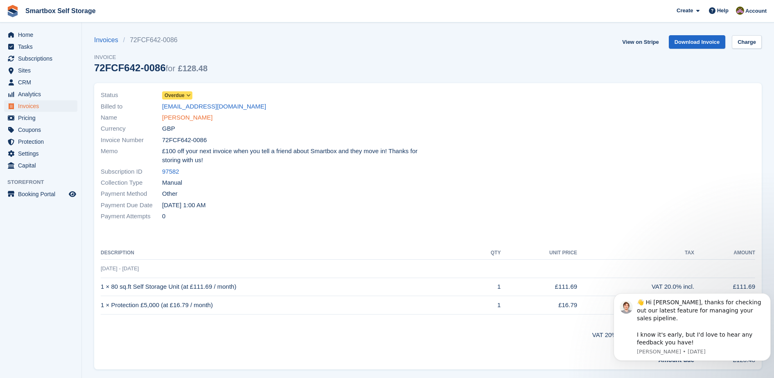
click at [175, 120] on link "Leslie Smilley" at bounding box center [187, 117] width 50 height 9
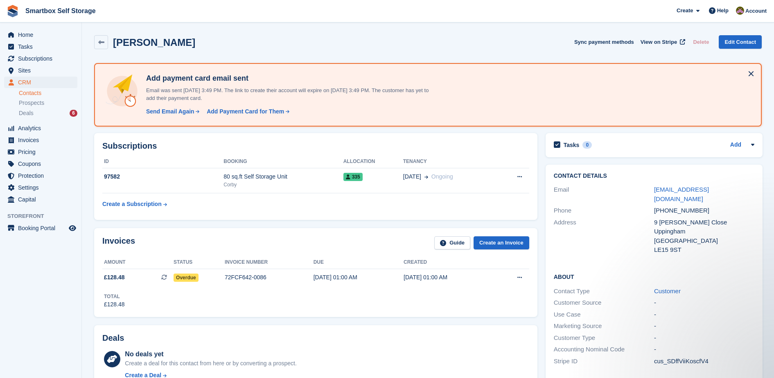
click at [175, 120] on div "Add payment card email sent Email was sent 6 Aug, 3:49 PM. The link to create t…" at bounding box center [427, 94] width 667 height 63
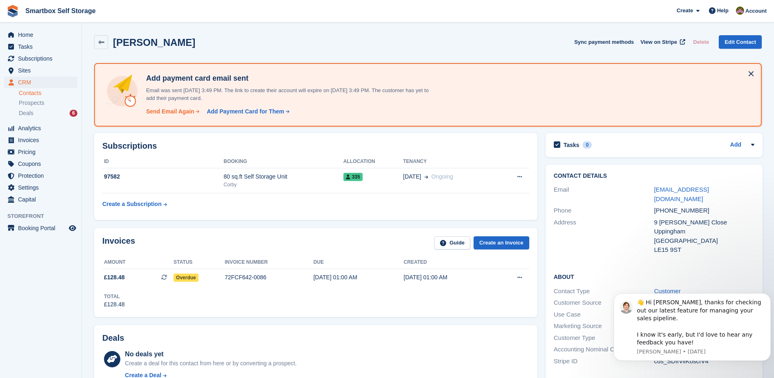
click at [171, 114] on div "Send Email Again" at bounding box center [170, 111] width 48 height 9
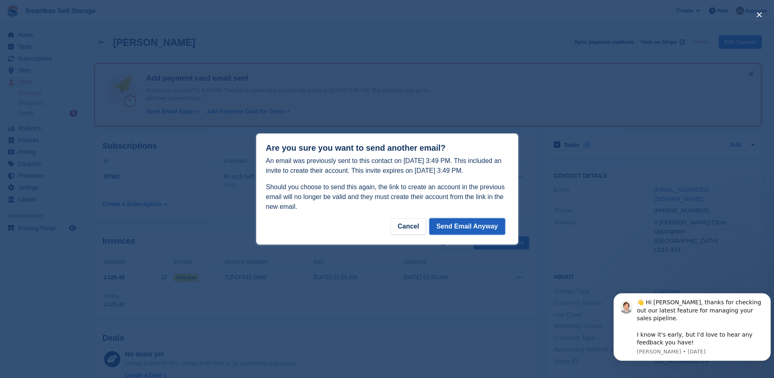
click at [481, 222] on button "Send Email Anyway" at bounding box center [467, 226] width 76 height 16
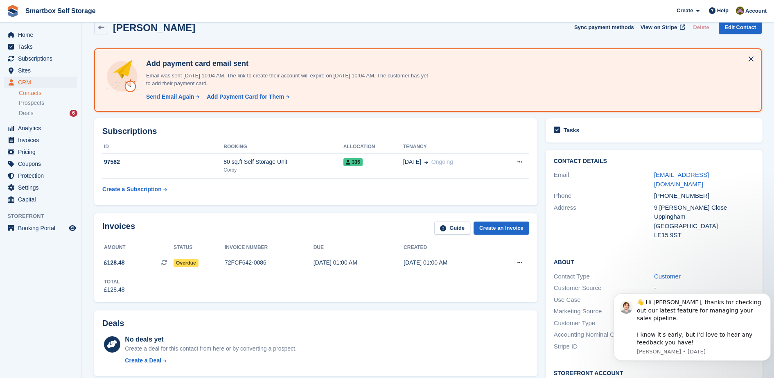
scroll to position [3, 0]
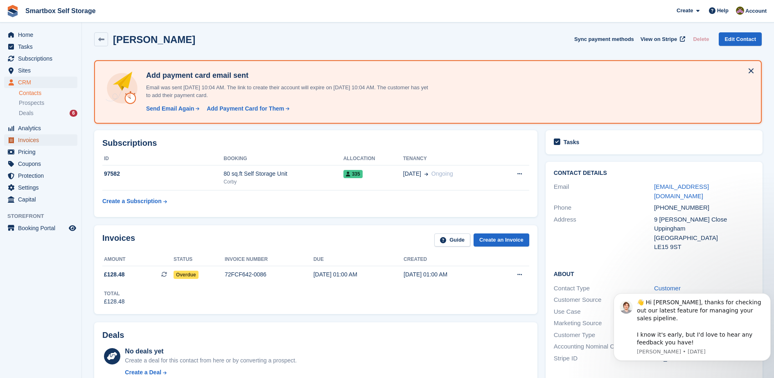
click at [61, 139] on span "Invoices" at bounding box center [42, 139] width 49 height 11
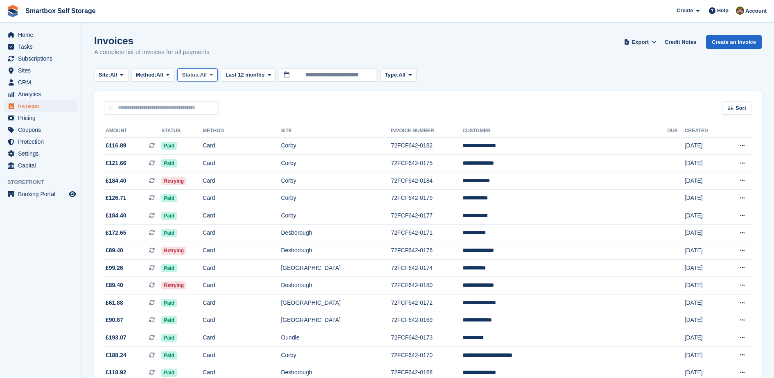
click at [207, 77] on span "All" at bounding box center [203, 75] width 7 height 8
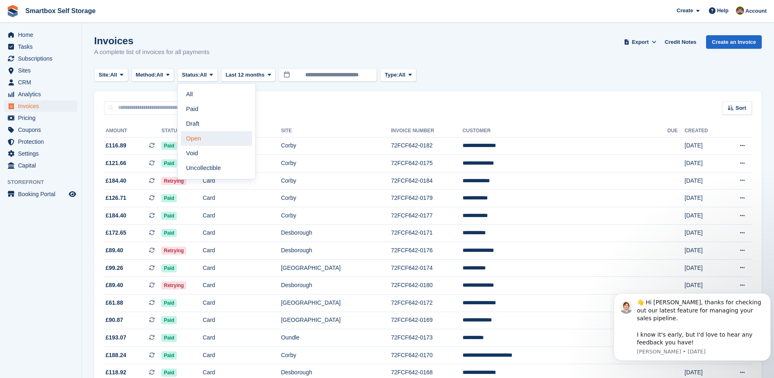
click at [217, 142] on link "Open" at bounding box center [216, 138] width 71 height 15
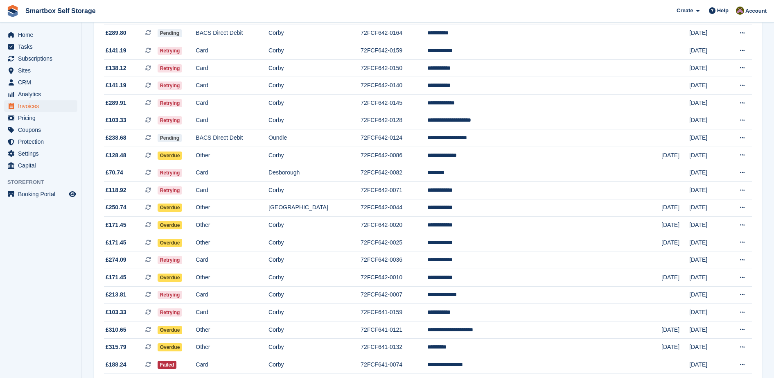
scroll to position [200, 0]
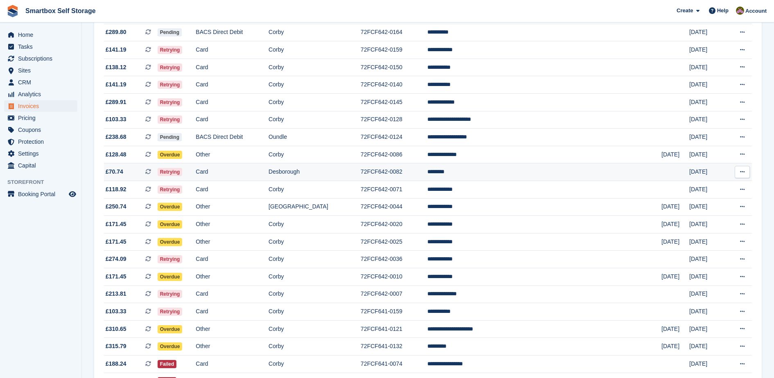
click at [262, 168] on td "Card" at bounding box center [232, 172] width 73 height 18
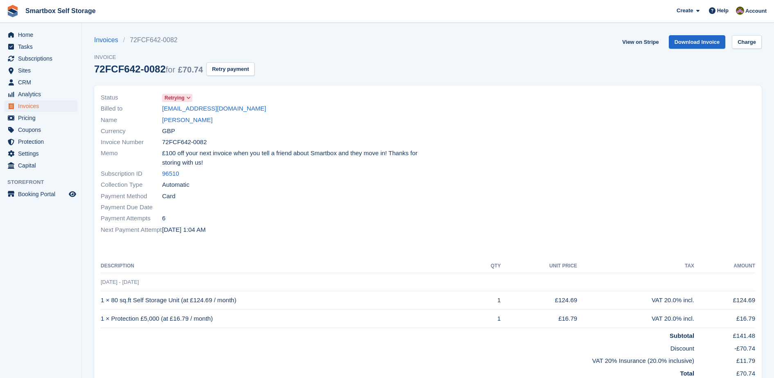
click at [236, 76] on div "Invoices 72FCF642-0082 Invoice 72FCF642-0082 for £70.74 Retry payment" at bounding box center [174, 60] width 160 height 50
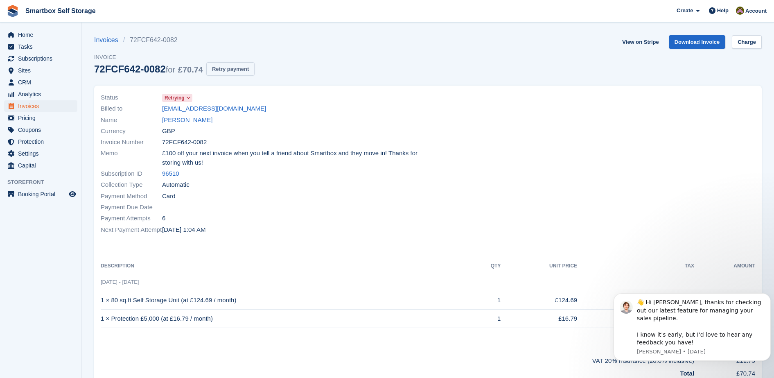
click at [235, 71] on button "Retry payment" at bounding box center [230, 69] width 48 height 14
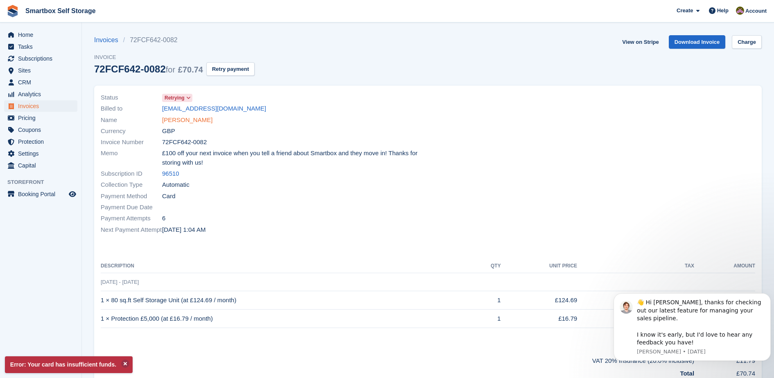
click at [173, 116] on link "Kyle Fox" at bounding box center [187, 119] width 50 height 9
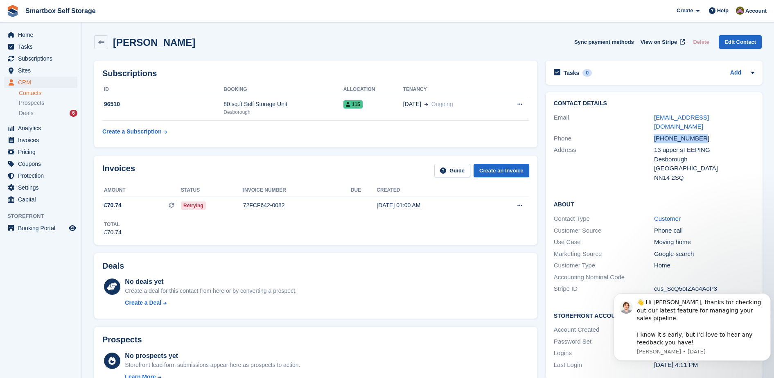
drag, startPoint x: 705, startPoint y: 129, endPoint x: 640, endPoint y: 133, distance: 64.4
click at [640, 133] on div "Phone +447858833778" at bounding box center [654, 139] width 200 height 12
copy div "+447858833778"
drag, startPoint x: 727, startPoint y: 117, endPoint x: 641, endPoint y: 109, distance: 87.2
click at [641, 109] on div "Contact Details Email kylefox7393@gmail.com Phone +447858833778 Address 13 uppe…" at bounding box center [653, 141] width 217 height 99
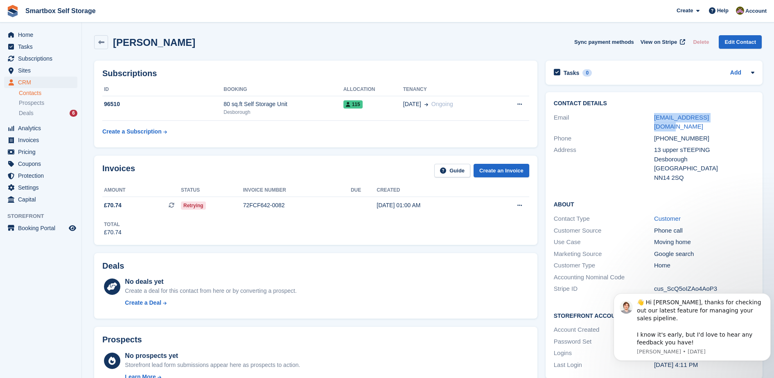
copy div "kylefox7393@gmail.com"
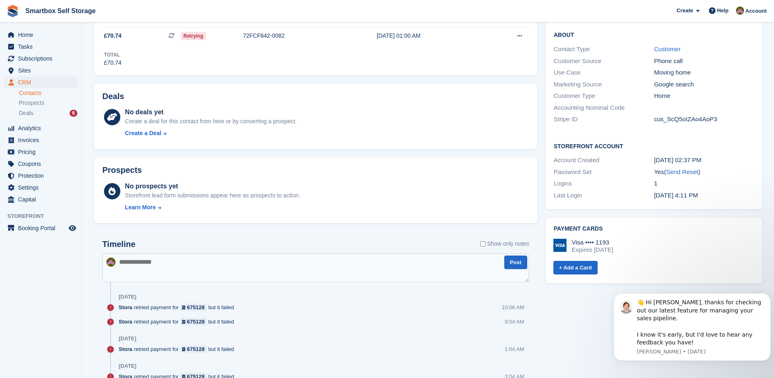
scroll to position [246, 0]
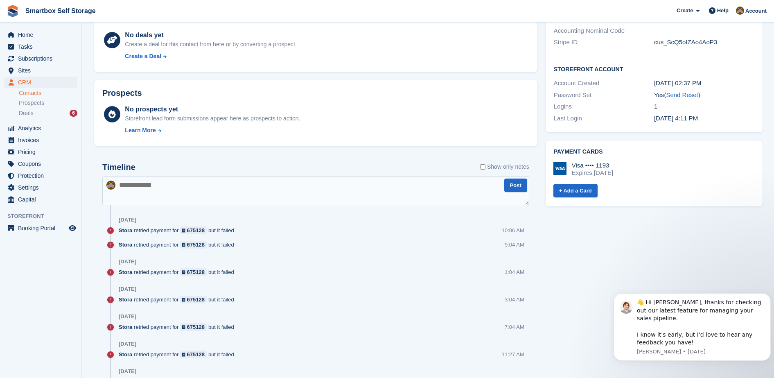
click at [371, 195] on textarea at bounding box center [315, 190] width 427 height 29
type textarea "**********"
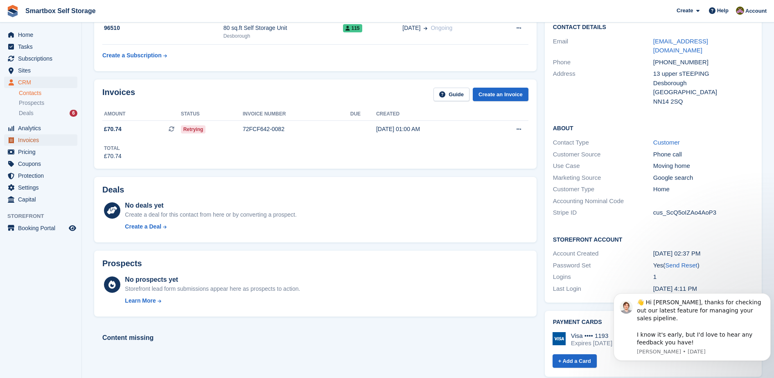
click at [54, 140] on span "Invoices" at bounding box center [42, 139] width 49 height 11
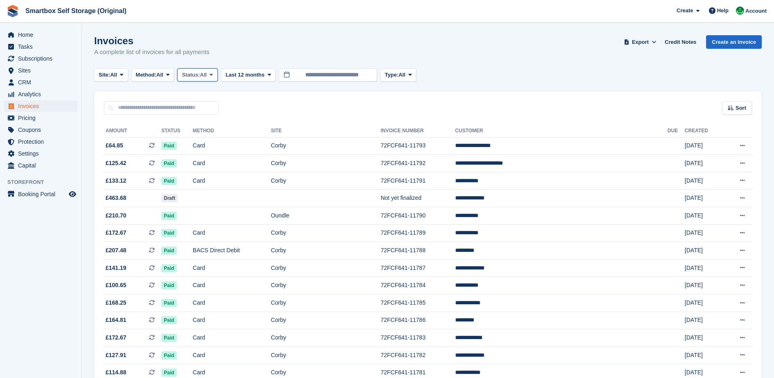
click at [194, 76] on span "Status:" at bounding box center [191, 75] width 18 height 8
click at [196, 144] on link "Open" at bounding box center [216, 138] width 71 height 15
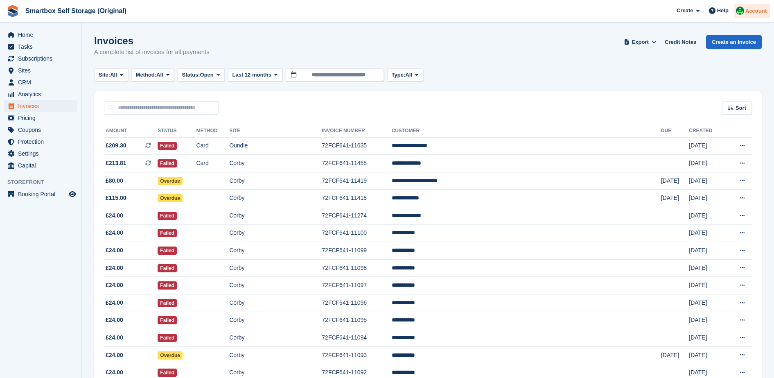
click at [739, 16] on div at bounding box center [740, 12] width 8 height 11
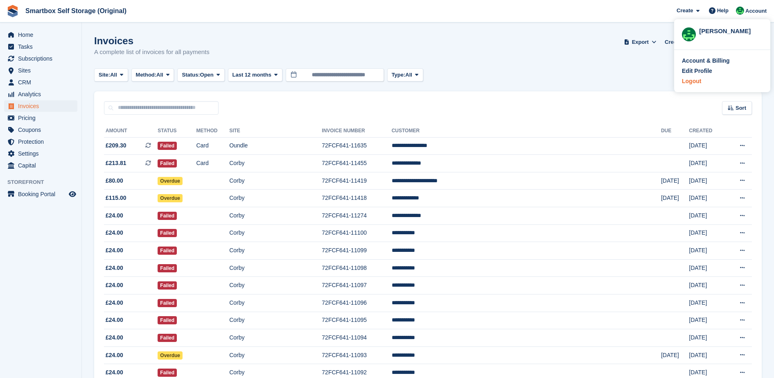
click at [714, 83] on div "Logout" at bounding box center [722, 81] width 81 height 9
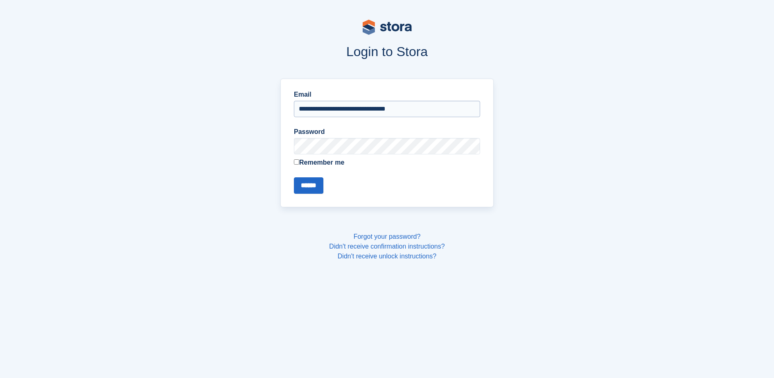
click at [341, 112] on input "**********" at bounding box center [387, 109] width 186 height 16
type input "**********"
click at [304, 162] on label "Remember me" at bounding box center [387, 163] width 186 height 10
click at [309, 189] on input "******" at bounding box center [308, 185] width 29 height 16
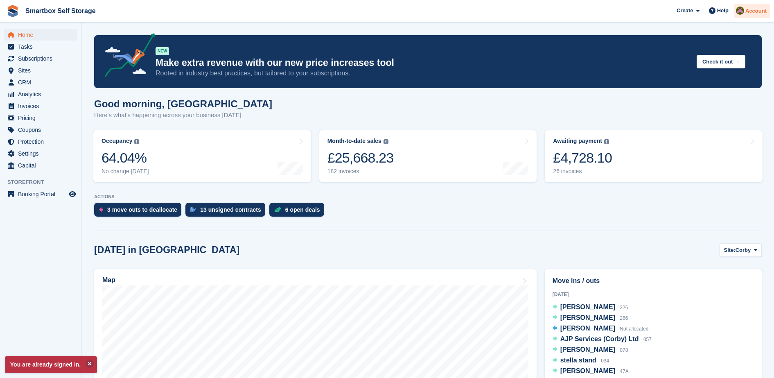
click at [764, 15] on span "Account" at bounding box center [755, 11] width 21 height 8
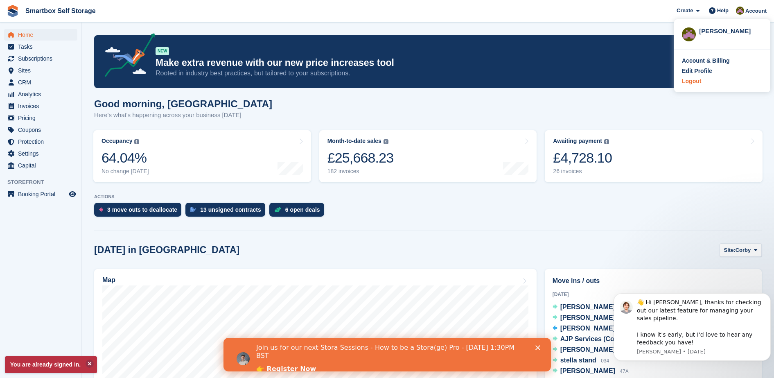
click at [703, 80] on div "Logout" at bounding box center [722, 81] width 81 height 9
